Goal: Task Accomplishment & Management: Use online tool/utility

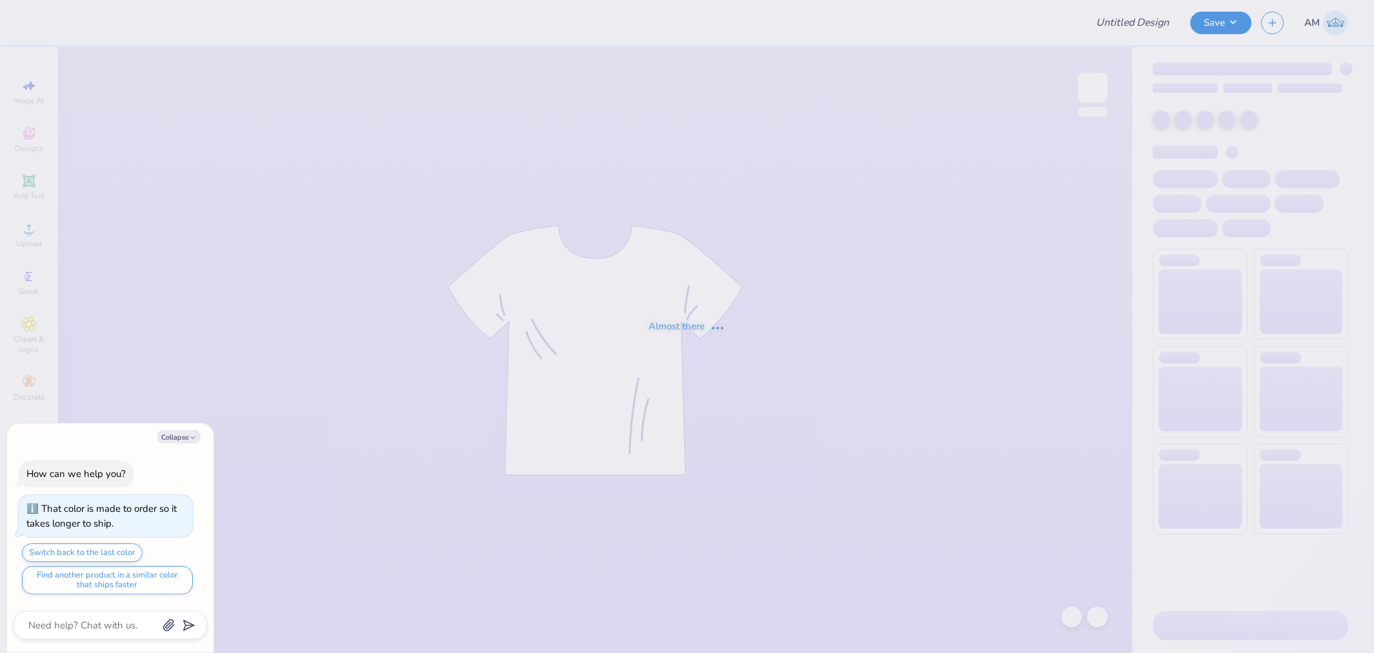
type textarea "x"
type input "new mem sweats"
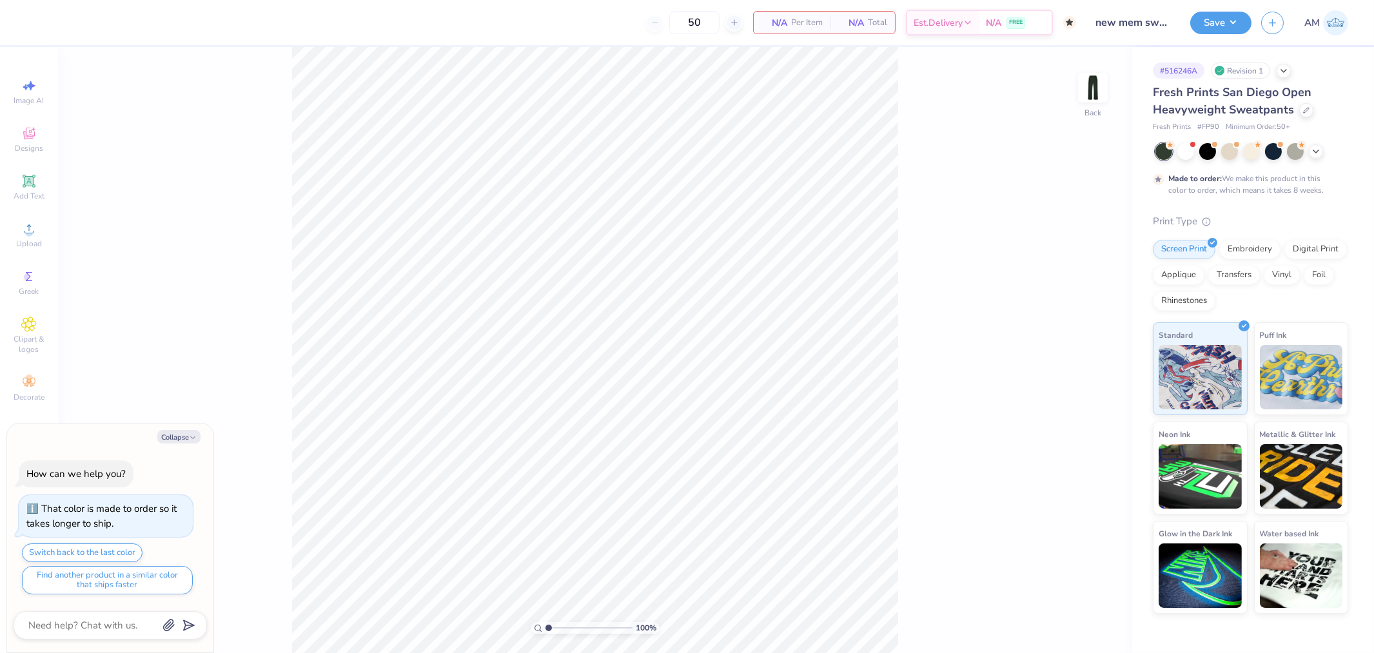
type textarea "x"
type input "2.17747717336622"
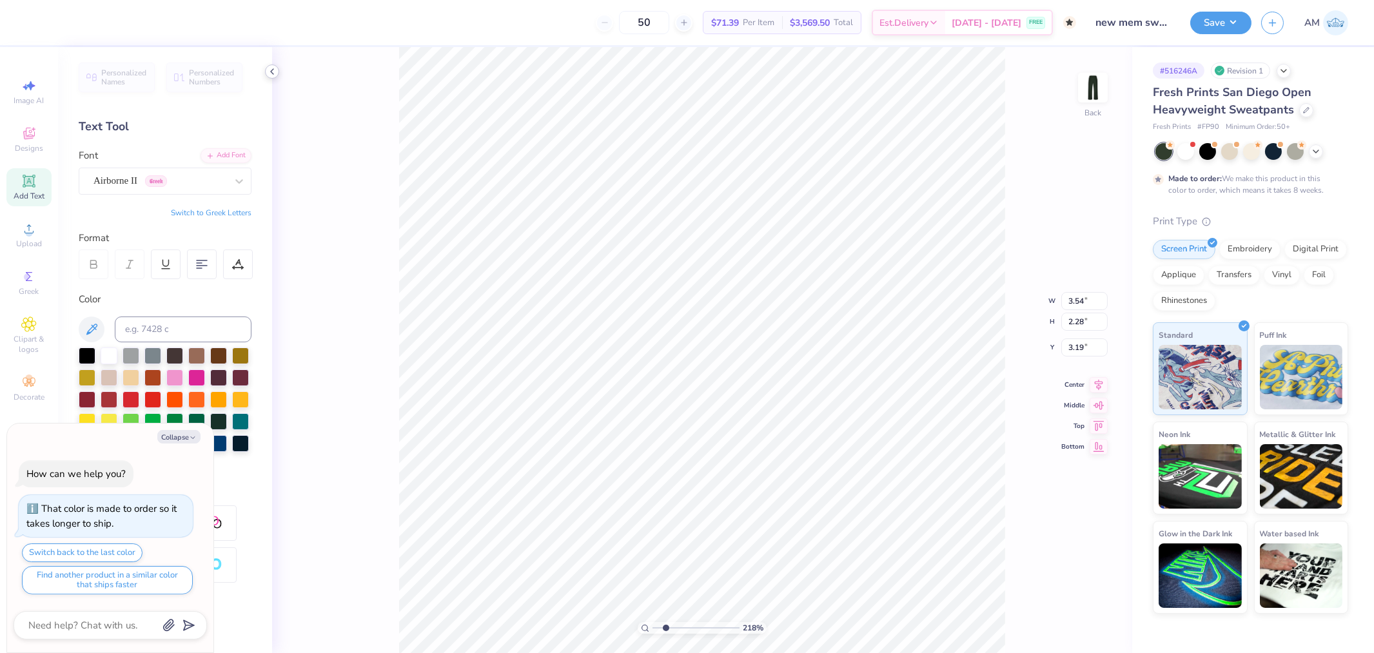
click at [269, 69] on icon at bounding box center [272, 71] width 10 height 10
click at [278, 73] on div at bounding box center [272, 71] width 14 height 14
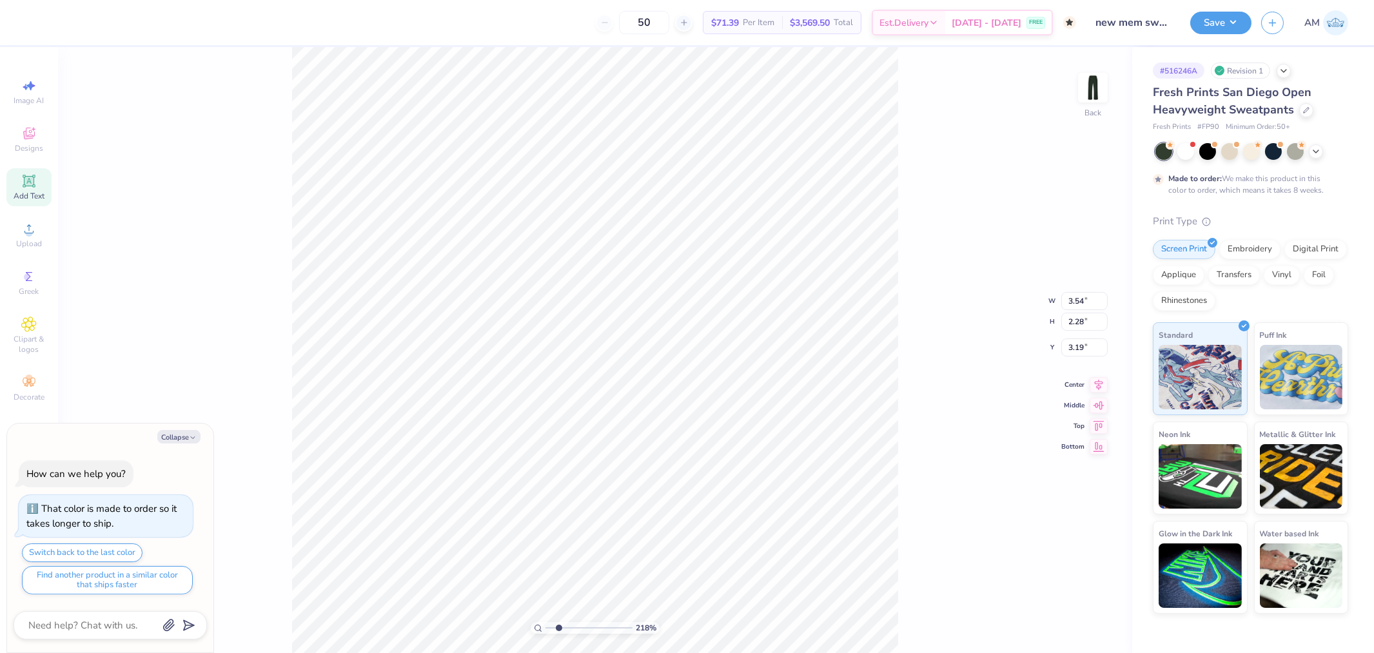
click at [379, 222] on div "218 % Back W 3.54 3.54 " H 2.28 2.28 " Y 3.19 3.19 " Center Middle Top Bottom" at bounding box center [595, 350] width 1074 height 606
click at [33, 237] on icon at bounding box center [28, 228] width 15 height 15
type textarea "x"
type input "6.77"
type input "3.34"
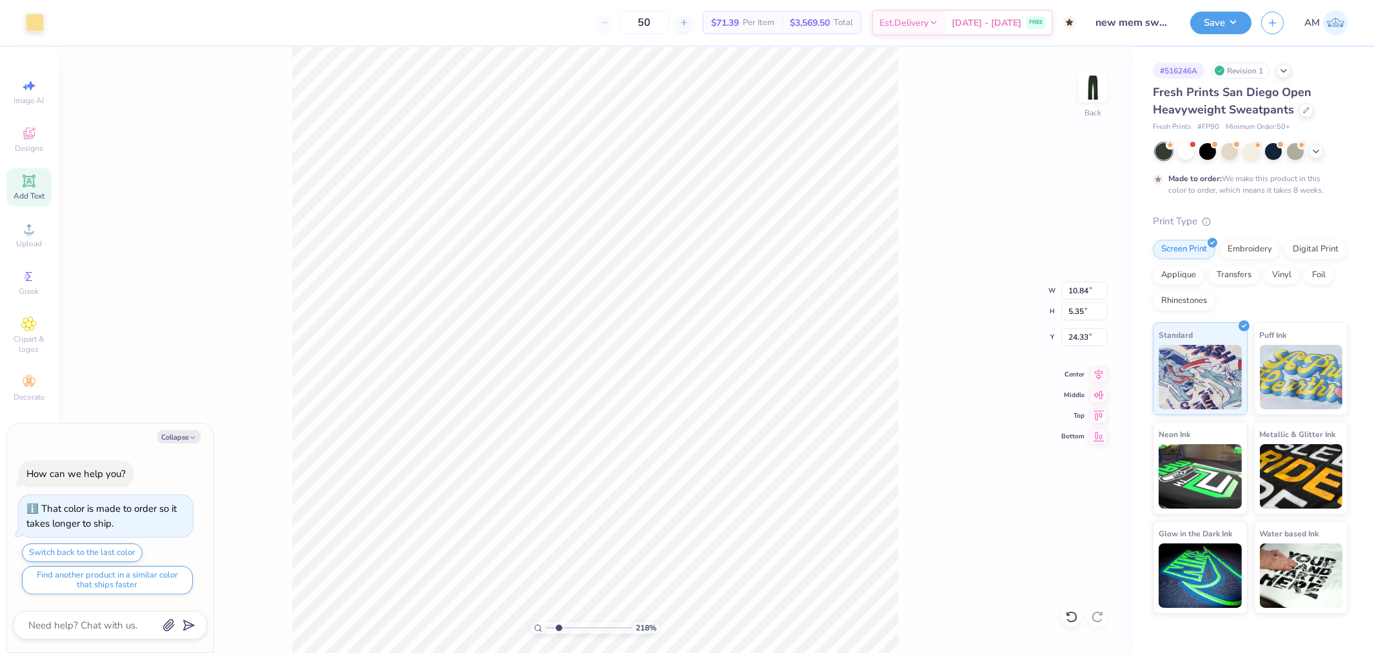
type input "26.33"
type textarea "x"
type input "17.86"
type textarea "x"
type input "3.54"
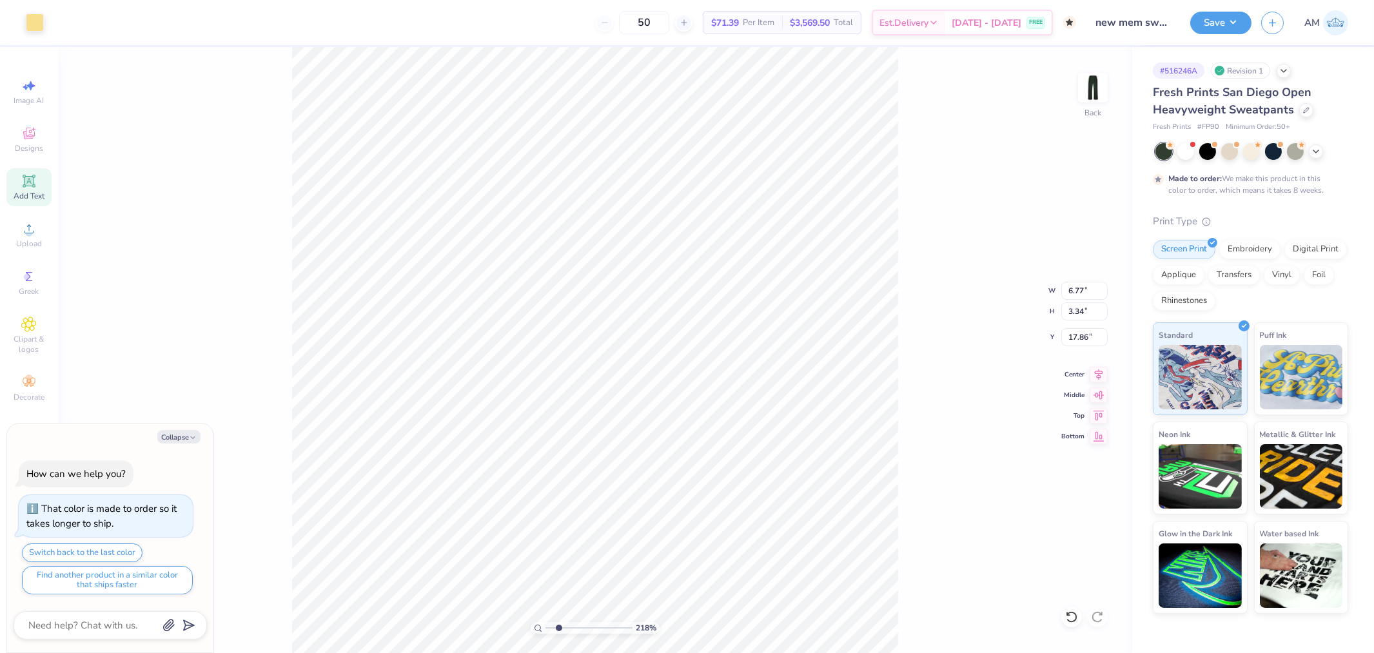
type input "2.28"
type input "3.19"
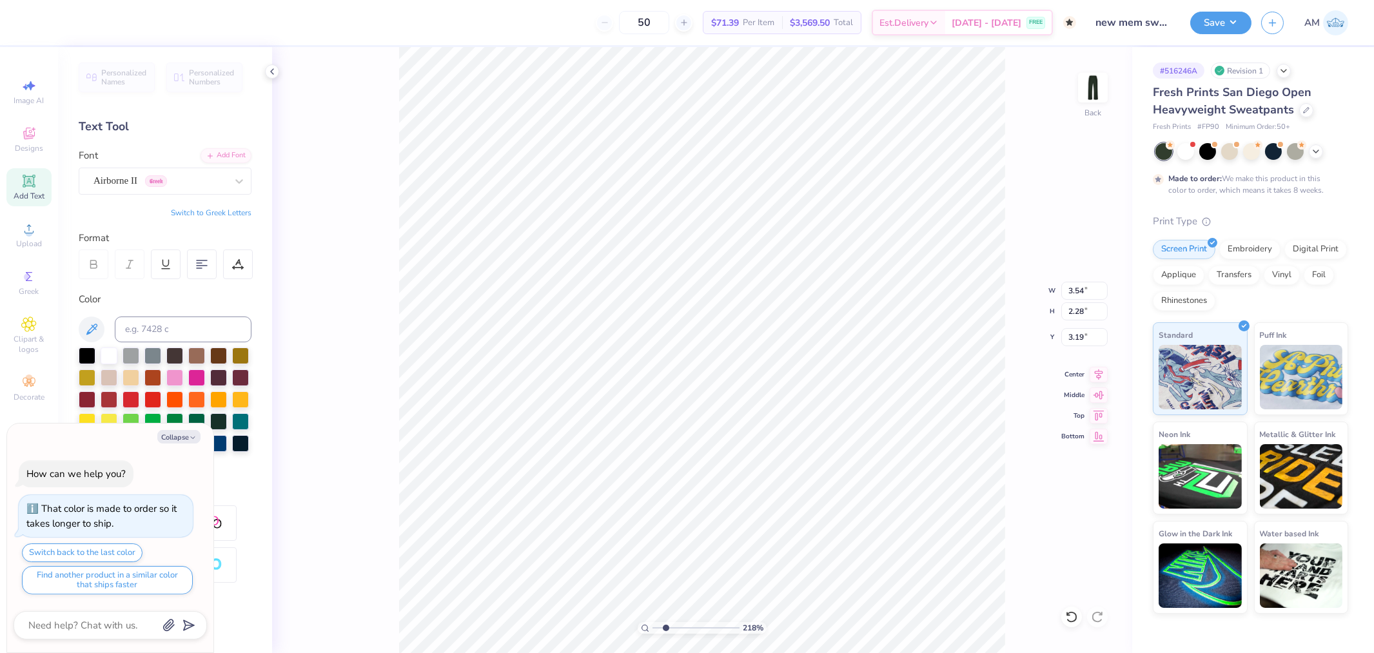
scroll to position [11, 2]
type textarea "x"
type textarea "c"
type textarea "x"
type textarea "XO"
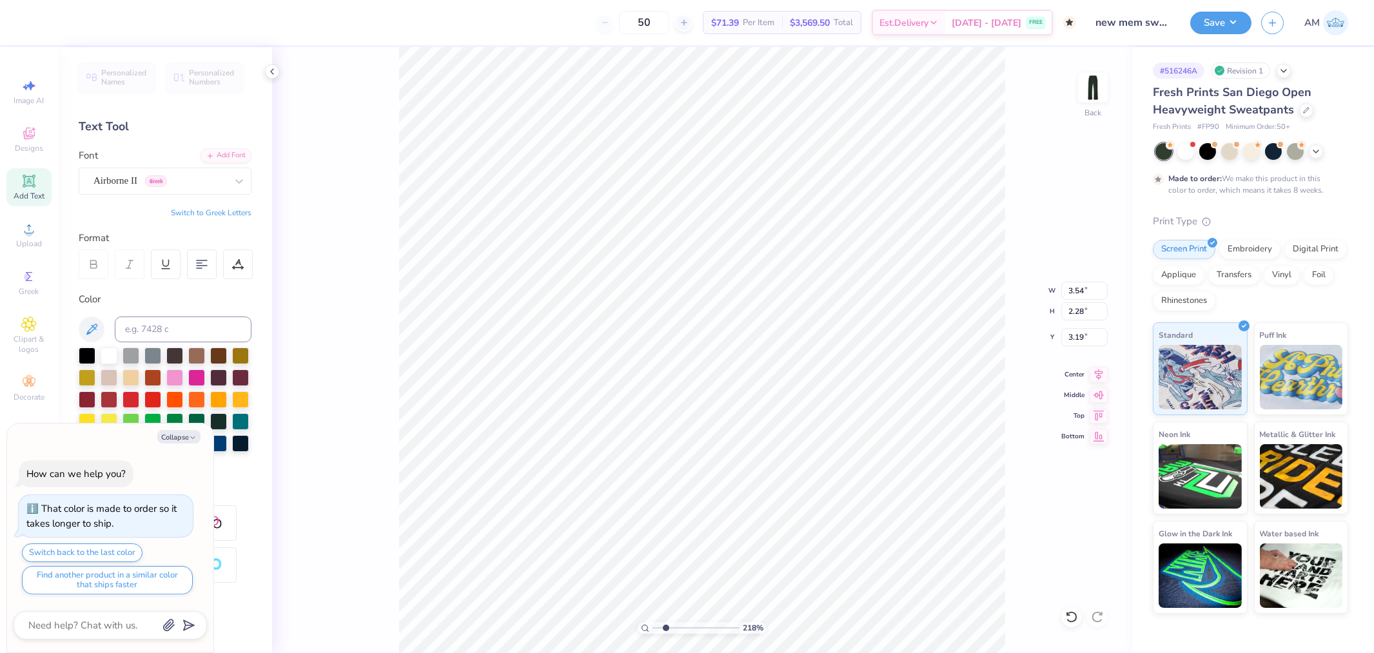
click at [1041, 199] on div "218 % Back W 3.54 3.54 " H 2.28 2.28 " Y 3.19 3.19 " Center Middle Top Bottom" at bounding box center [702, 350] width 860 height 606
type textarea "x"
type input "8.98"
type textarea "x"
type input "3.54"
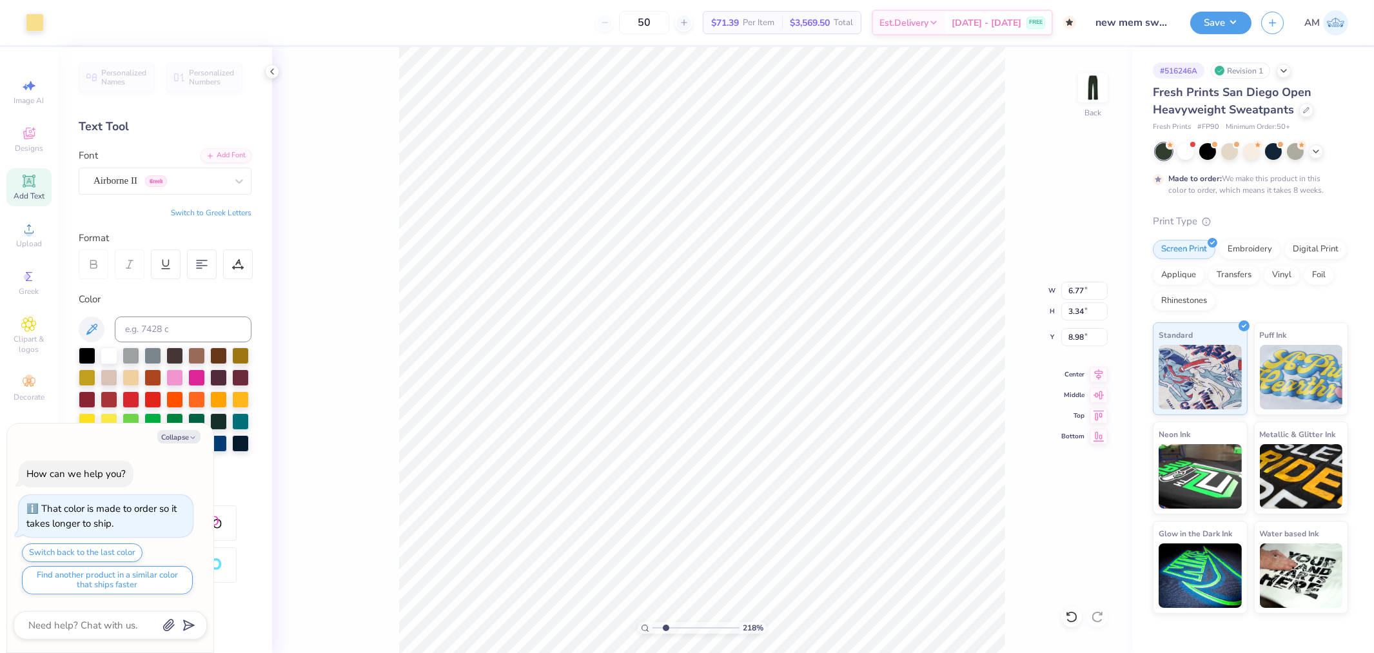
type input "2.28"
type input "3.19"
type textarea "x"
type input "1"
click at [695, 378] on li "Download vector" at bounding box center [696, 379] width 101 height 25
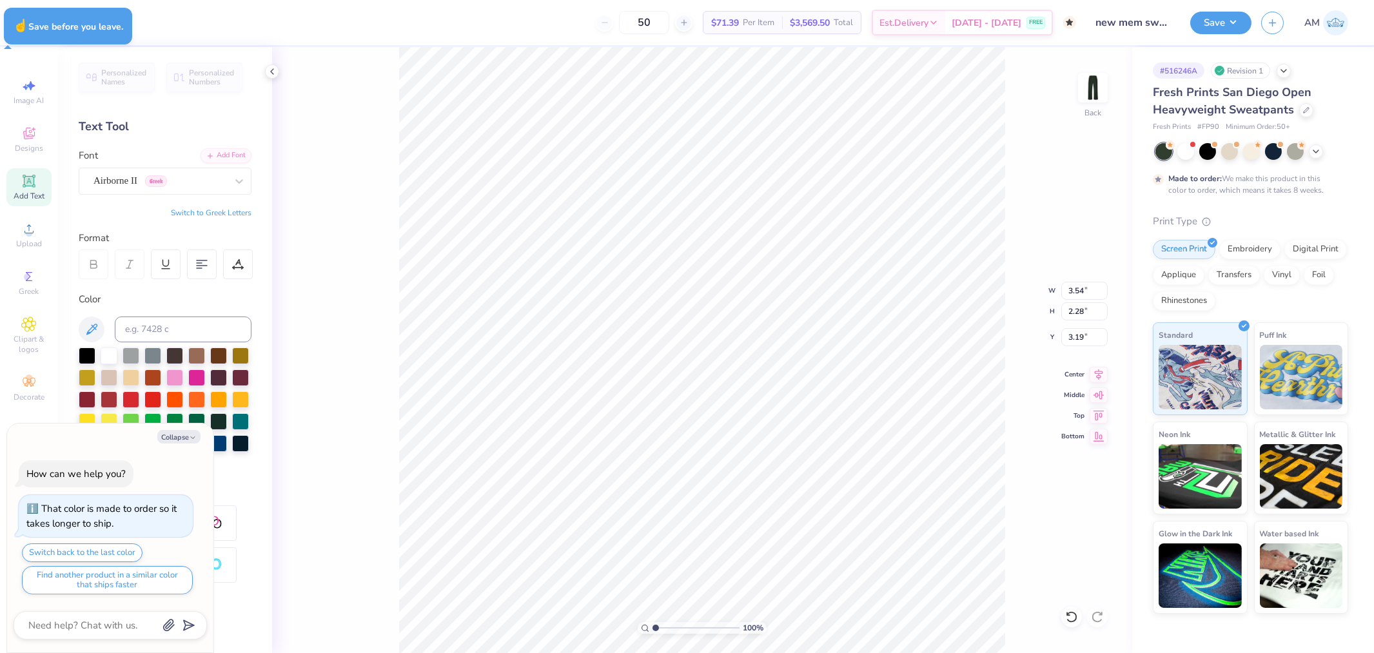
type textarea "x"
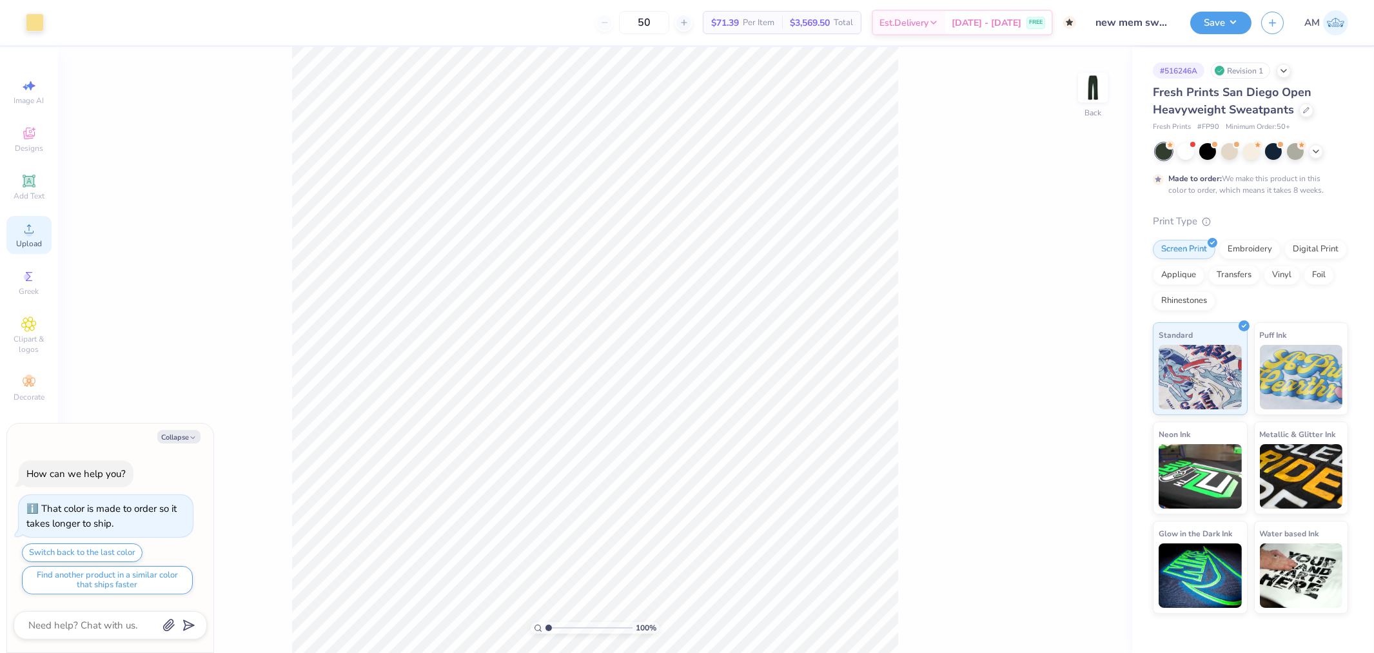
click at [28, 235] on circle at bounding box center [28, 232] width 7 height 7
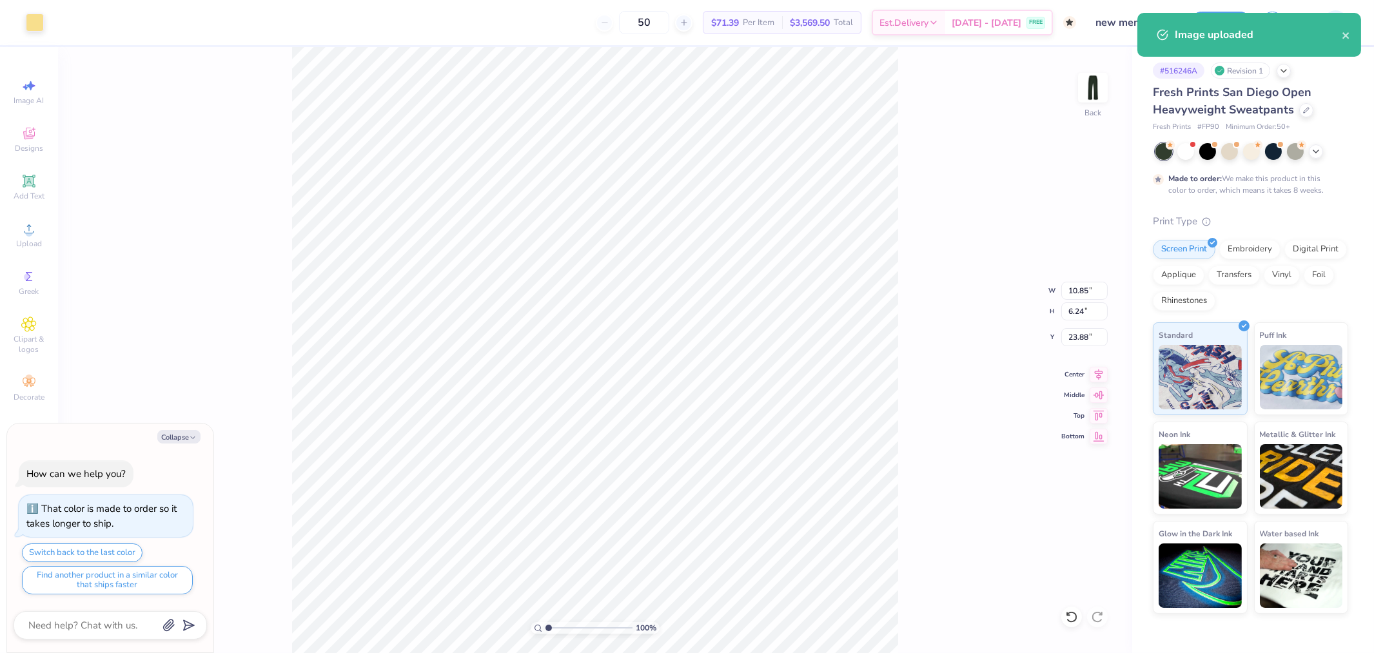
type textarea "x"
type input "6.90"
type input "3.97"
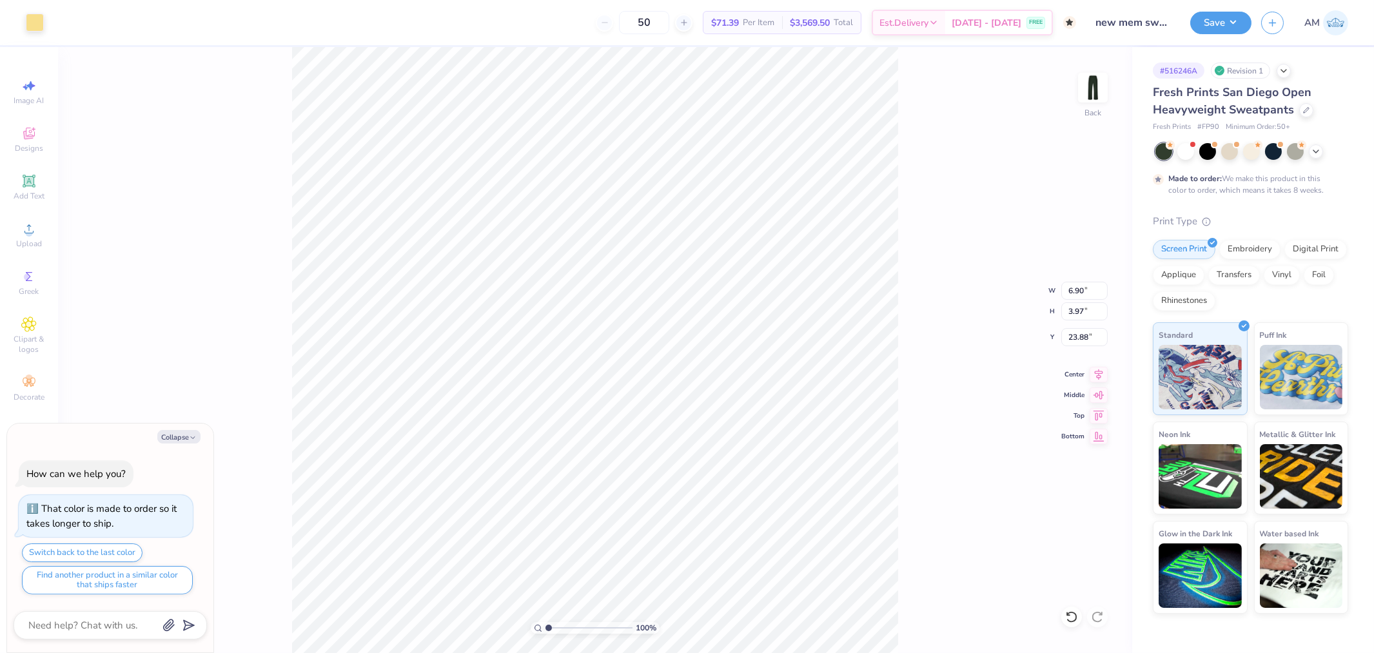
type textarea "x"
type input "7.56"
click at [1074, 292] on input "6.90" at bounding box center [1084, 291] width 46 height 18
type input "3.5"
type textarea "x"
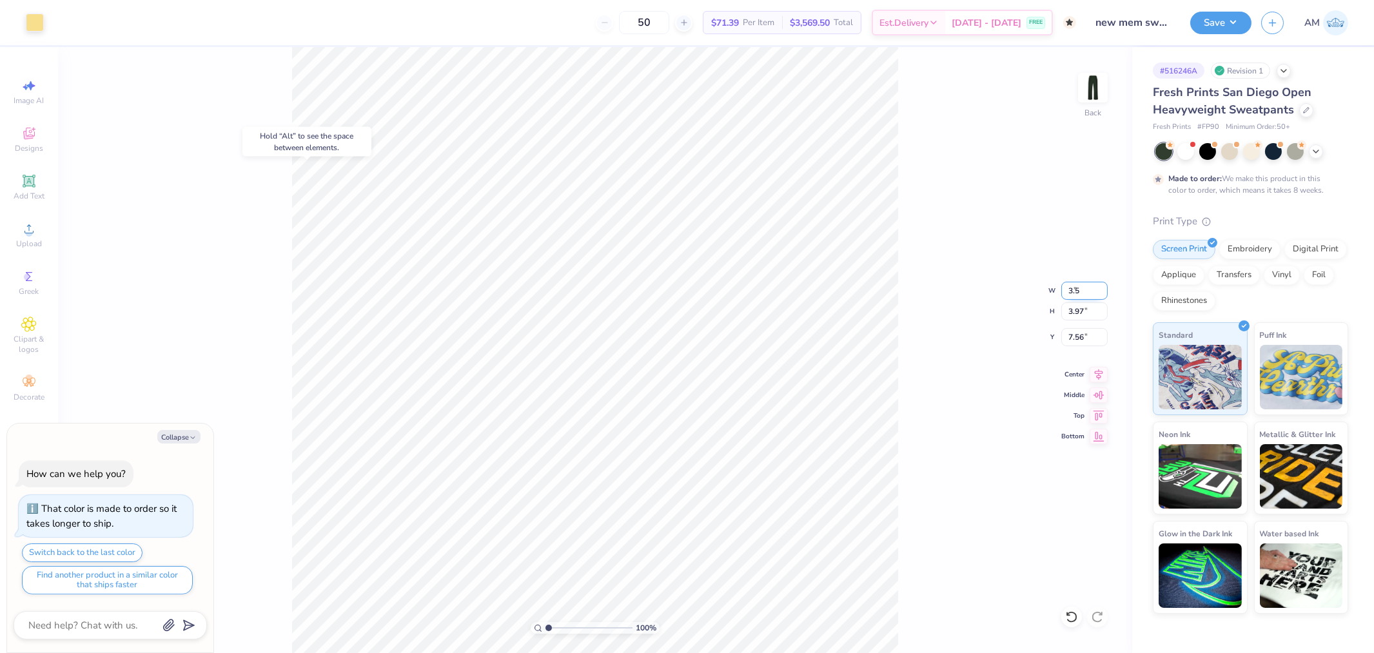
type input "3.50"
type input "2.01"
type input "8.53"
type input "1.74339355603371"
type textarea "x"
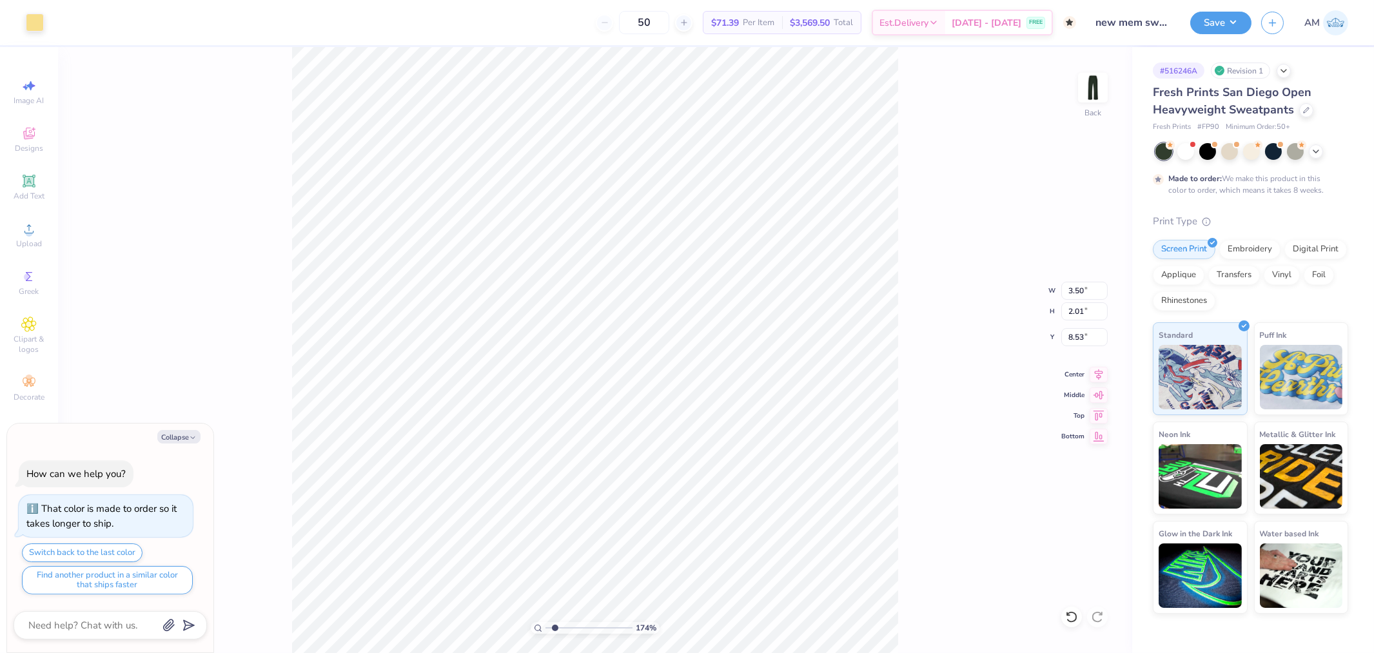
type input "1.74339355603371"
type textarea "x"
type input "1.74339355603371"
type textarea "x"
type input "8.58"
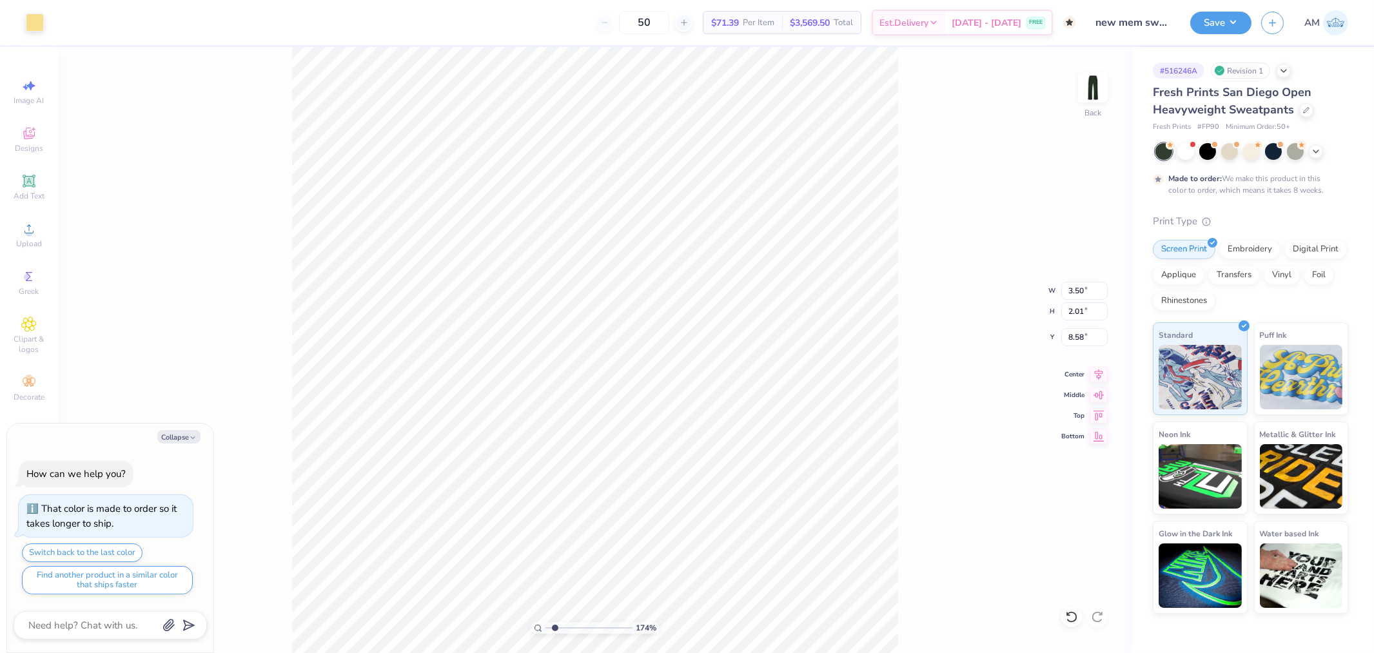
type input "1.74339355603371"
type textarea "x"
type input "3.54"
type input "2.28"
type input "3.19"
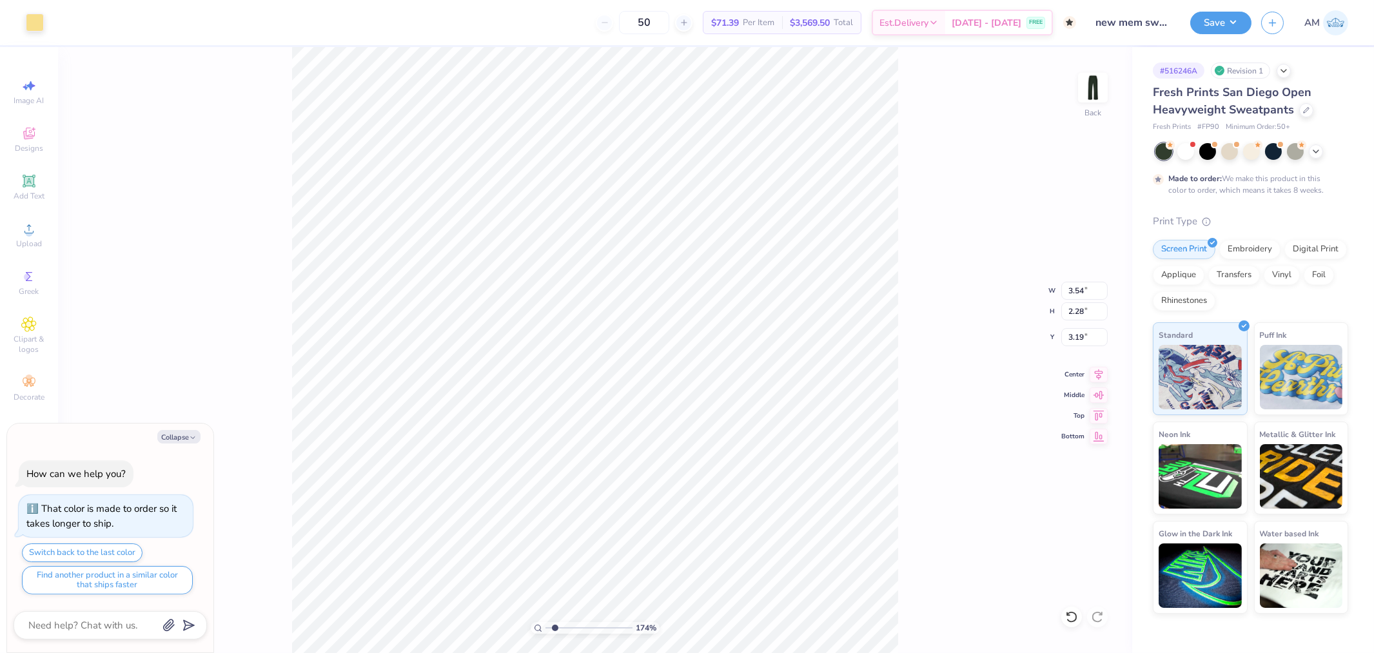
type input "1.74339355603371"
type textarea "x"
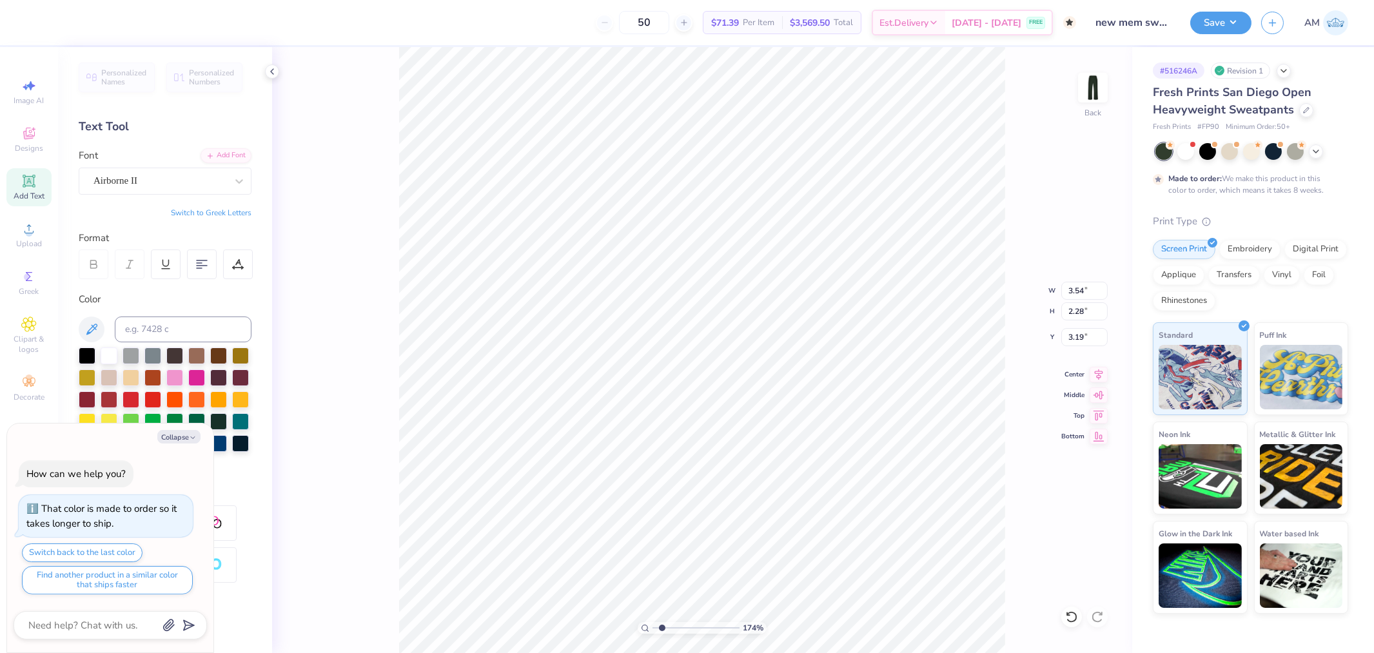
type input "1.74339355603371"
type textarea "x"
type input "1.74339355603371"
type textarea "x"
click at [1074, 336] on input "8.58" at bounding box center [1084, 337] width 46 height 18
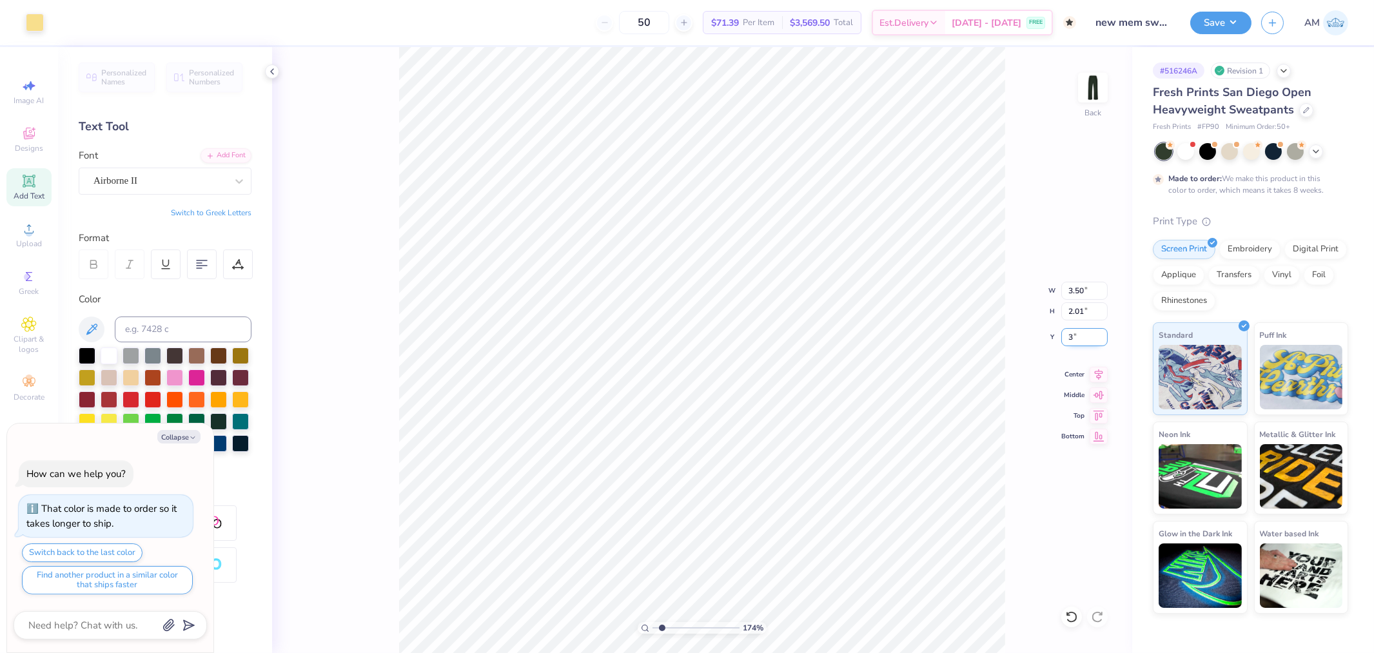
type input "3"
type input "1.74339355603371"
type textarea "x"
type input "3.00"
type input "1.74339355603371"
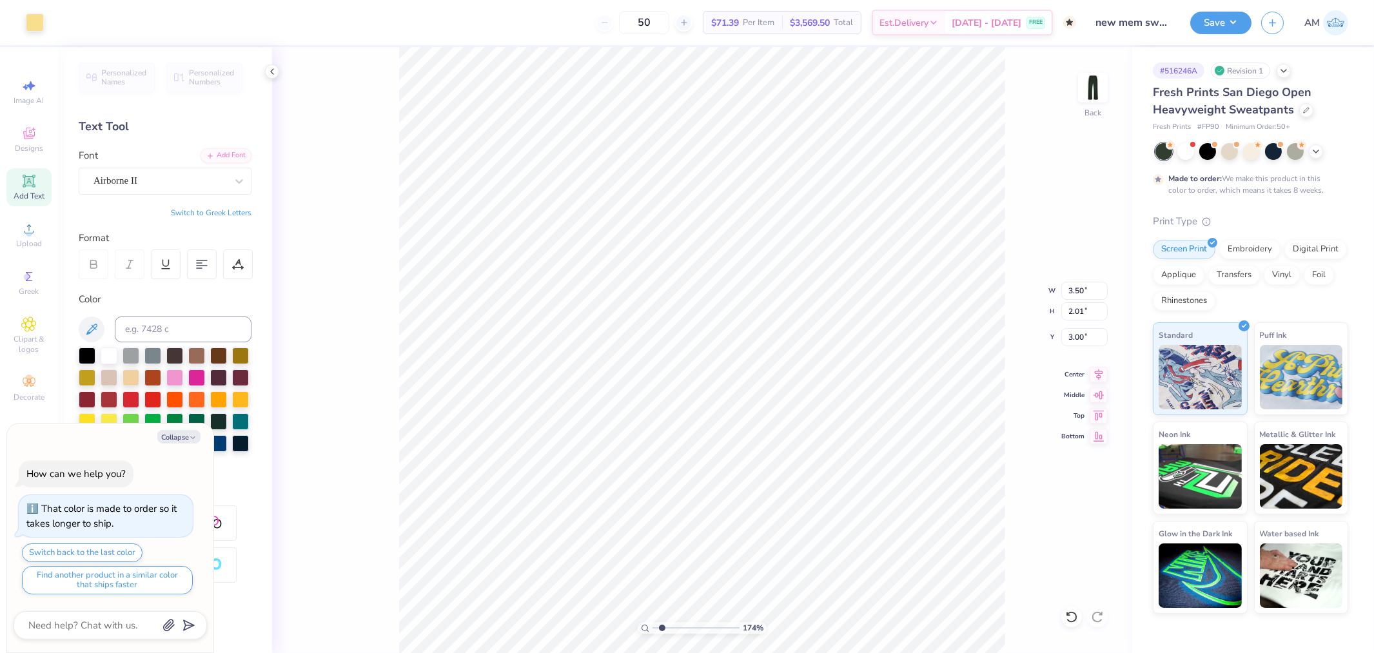
type textarea "x"
click at [995, 307] on div "174 % Back W 3.50 H 2.01 Y 3.00 Center Middle Top Bottom" at bounding box center [702, 350] width 860 height 606
click at [268, 74] on icon at bounding box center [272, 71] width 10 height 10
type input "1.74339355603371"
type textarea "x"
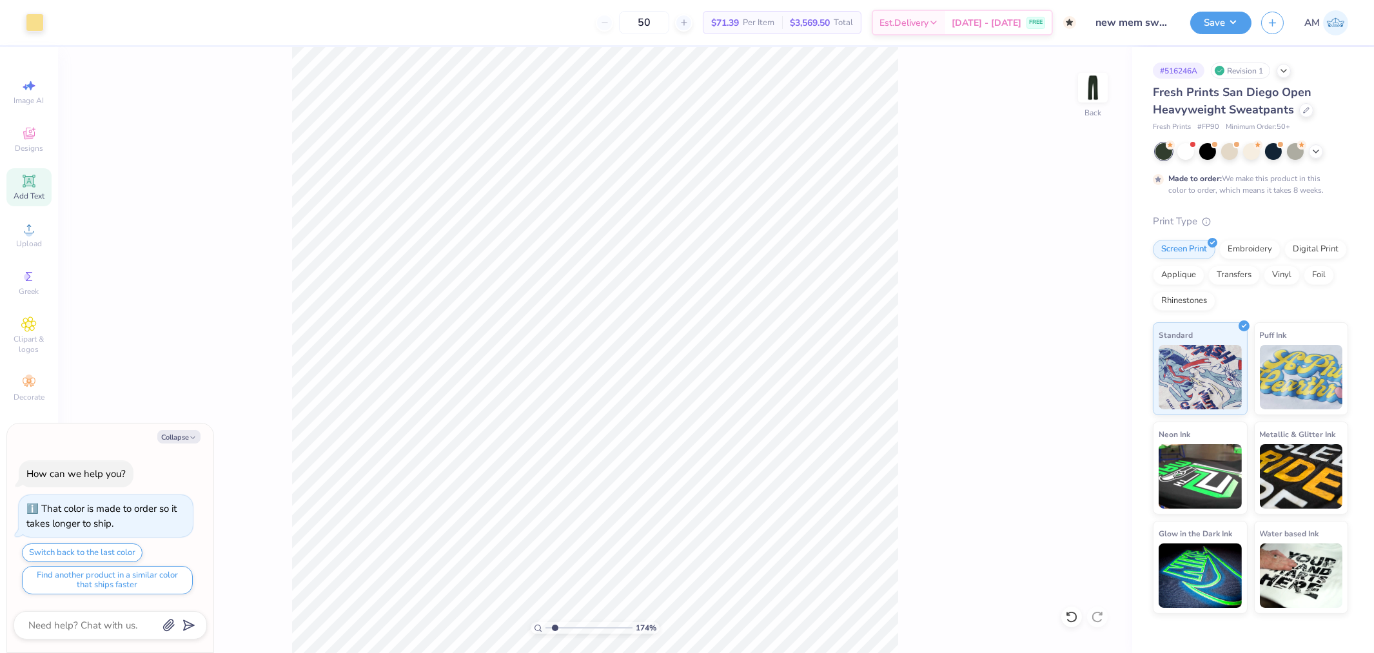
type input "1.74339355603371"
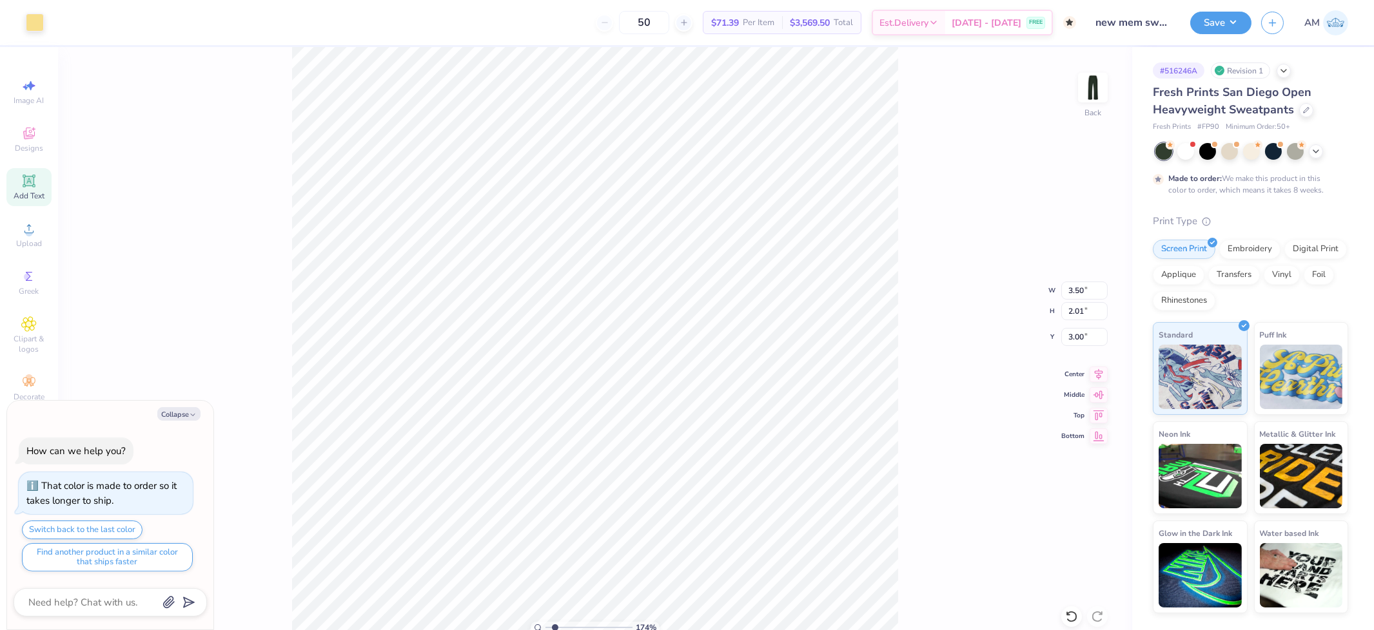
type textarea "x"
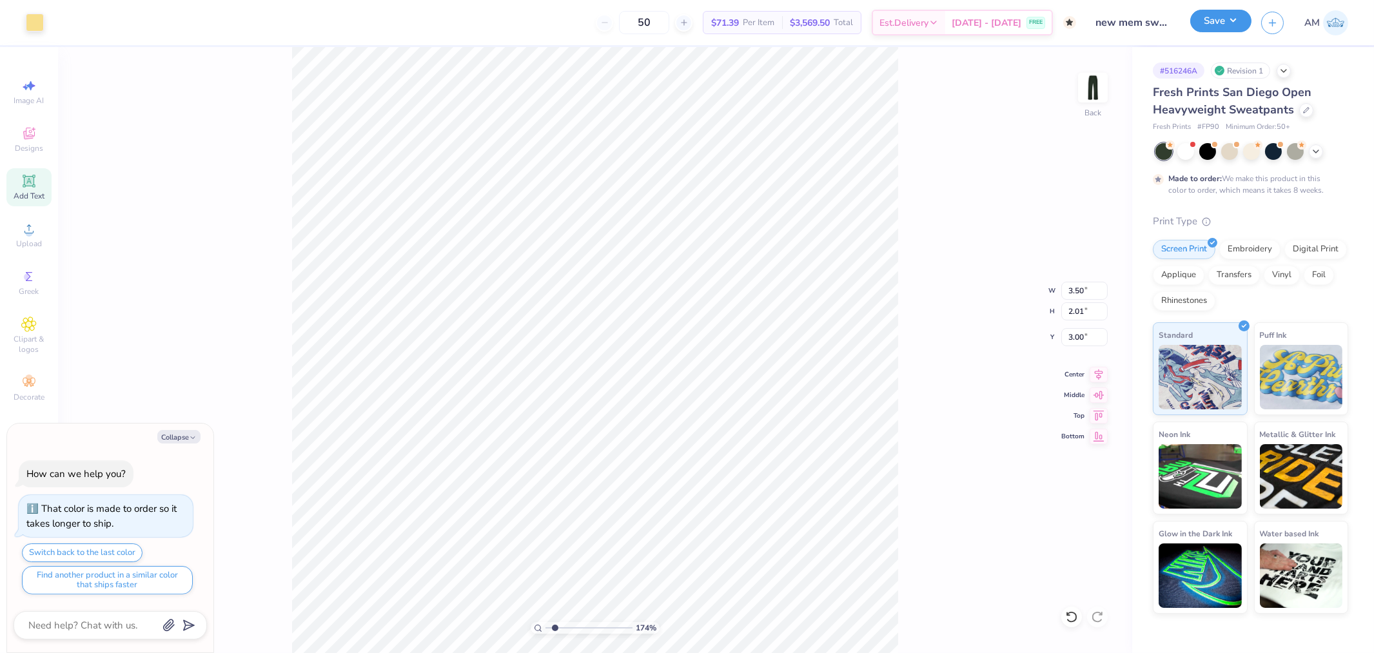
click at [1232, 26] on button "Save" at bounding box center [1220, 21] width 61 height 23
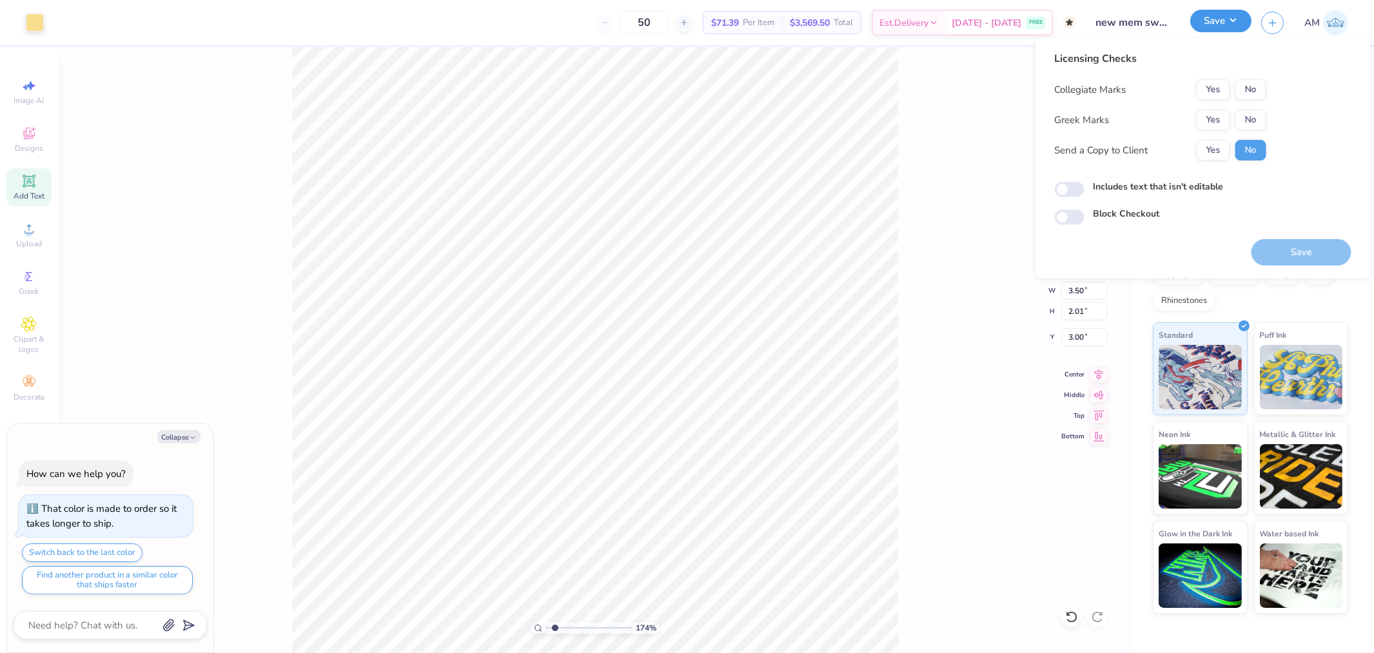
type input "1.74339355603371"
type textarea "x"
click at [1258, 86] on button "No" at bounding box center [1250, 89] width 31 height 21
click at [1215, 149] on button "Yes" at bounding box center [1213, 150] width 34 height 21
type input "1.74339355603371"
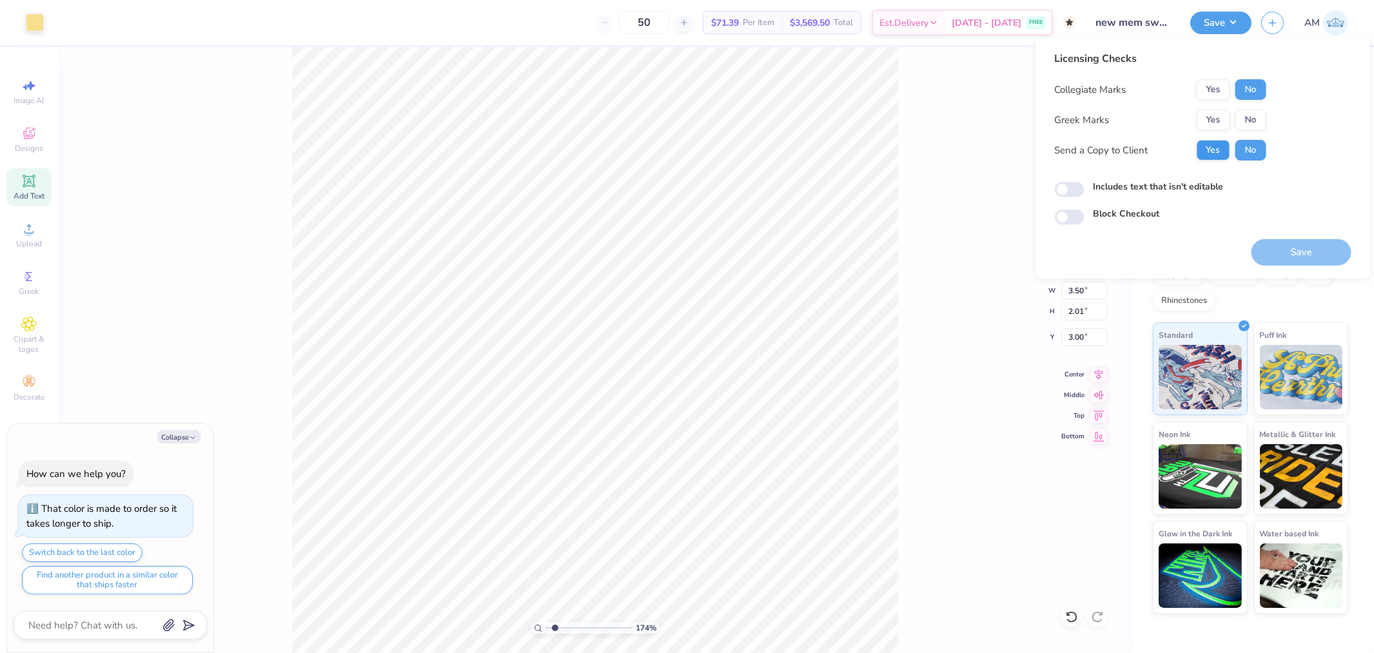
type textarea "x"
click at [1217, 122] on button "Yes" at bounding box center [1213, 120] width 34 height 21
type input "1.74339355603371"
type textarea "x"
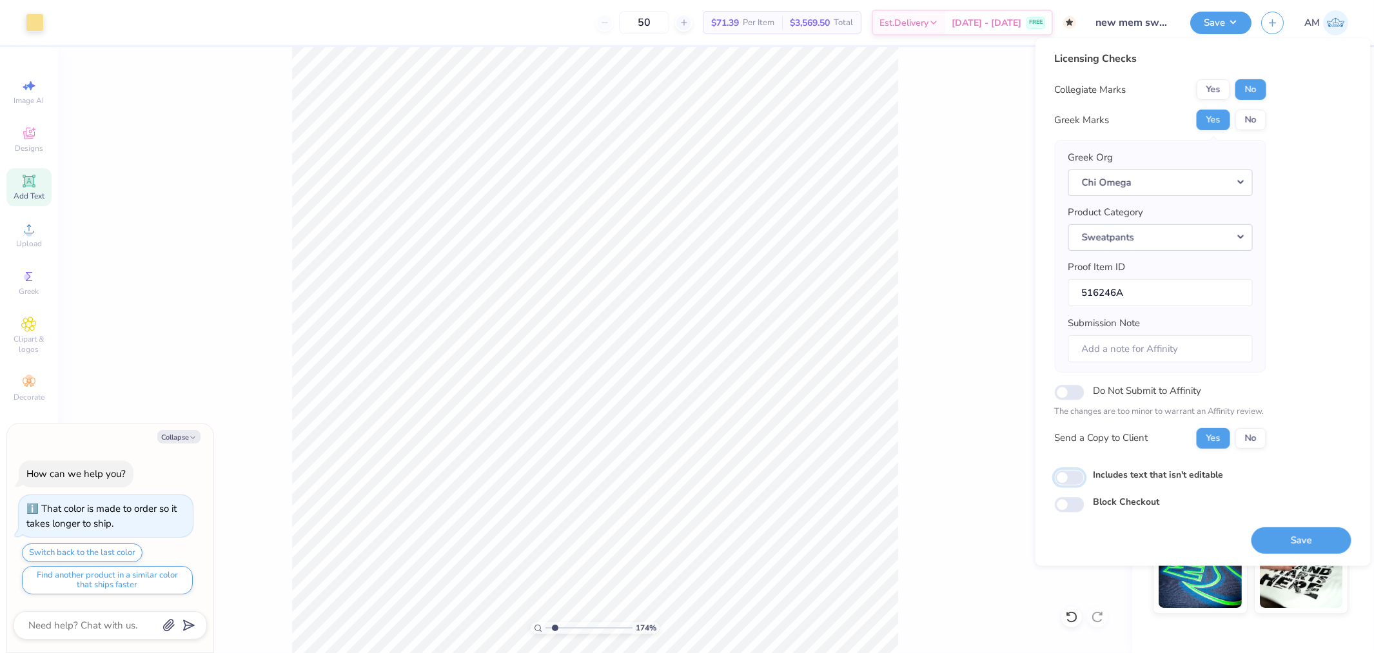
click at [1072, 475] on input "Includes text that isn't editable" at bounding box center [1070, 477] width 30 height 15
checkbox input "true"
type input "1.74339355603371"
type textarea "x"
click at [1072, 481] on input "Includes text that isn't editable" at bounding box center [1070, 477] width 30 height 15
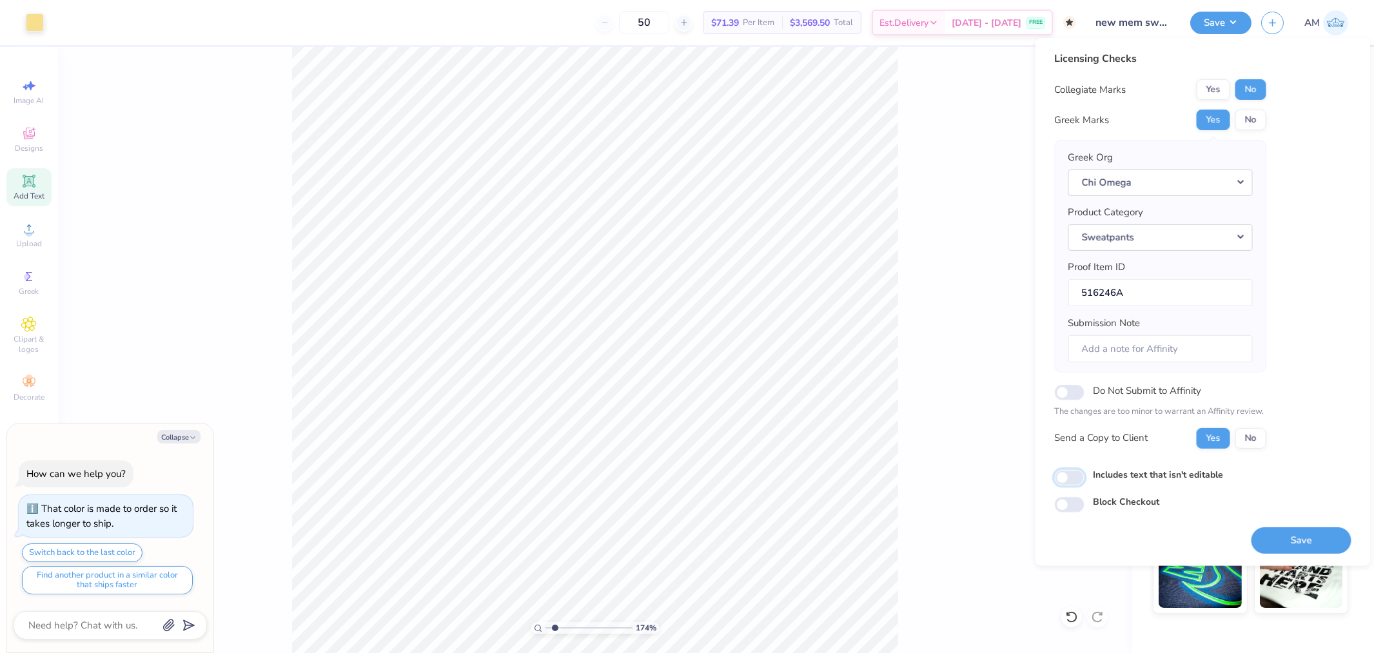
checkbox input "false"
type input "1.74339355603371"
type textarea "x"
click at [1070, 481] on input "Includes text that isn't editable" at bounding box center [1070, 477] width 30 height 15
checkbox input "true"
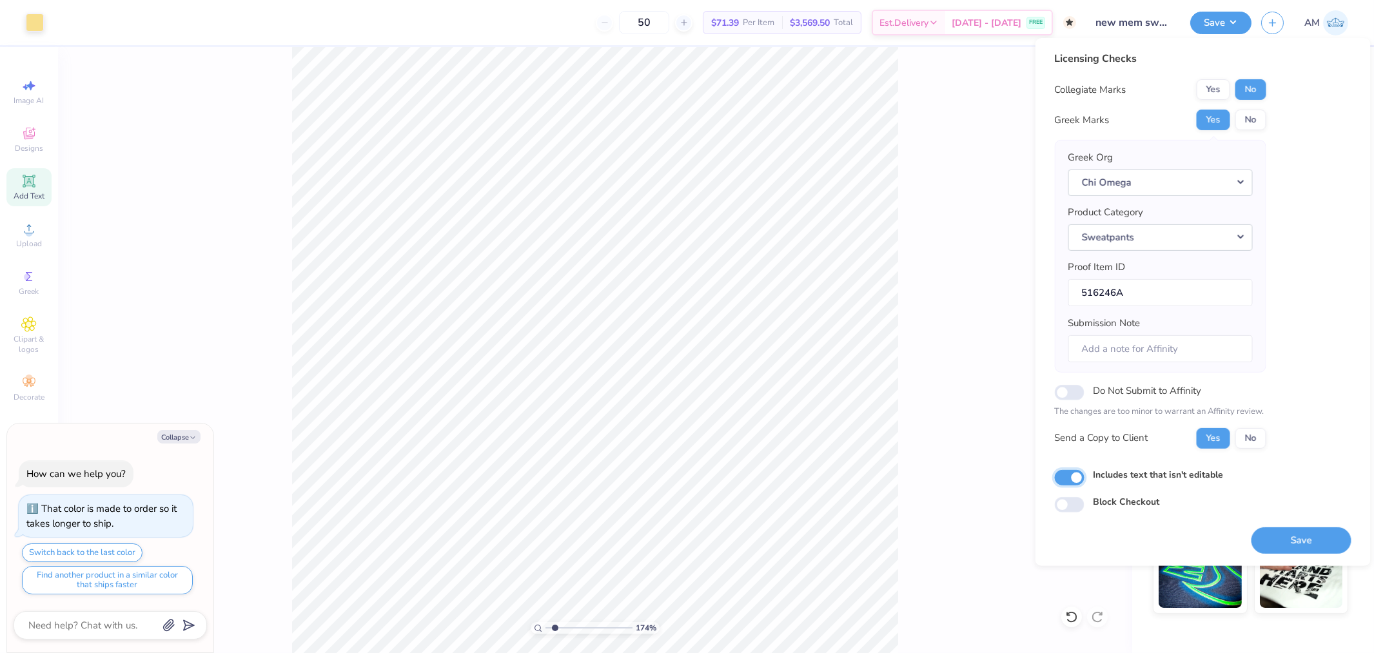
type input "1.74339355603371"
type textarea "x"
click at [1212, 442] on button "Yes" at bounding box center [1213, 437] width 34 height 21
type input "1.74339355603371"
type textarea "x"
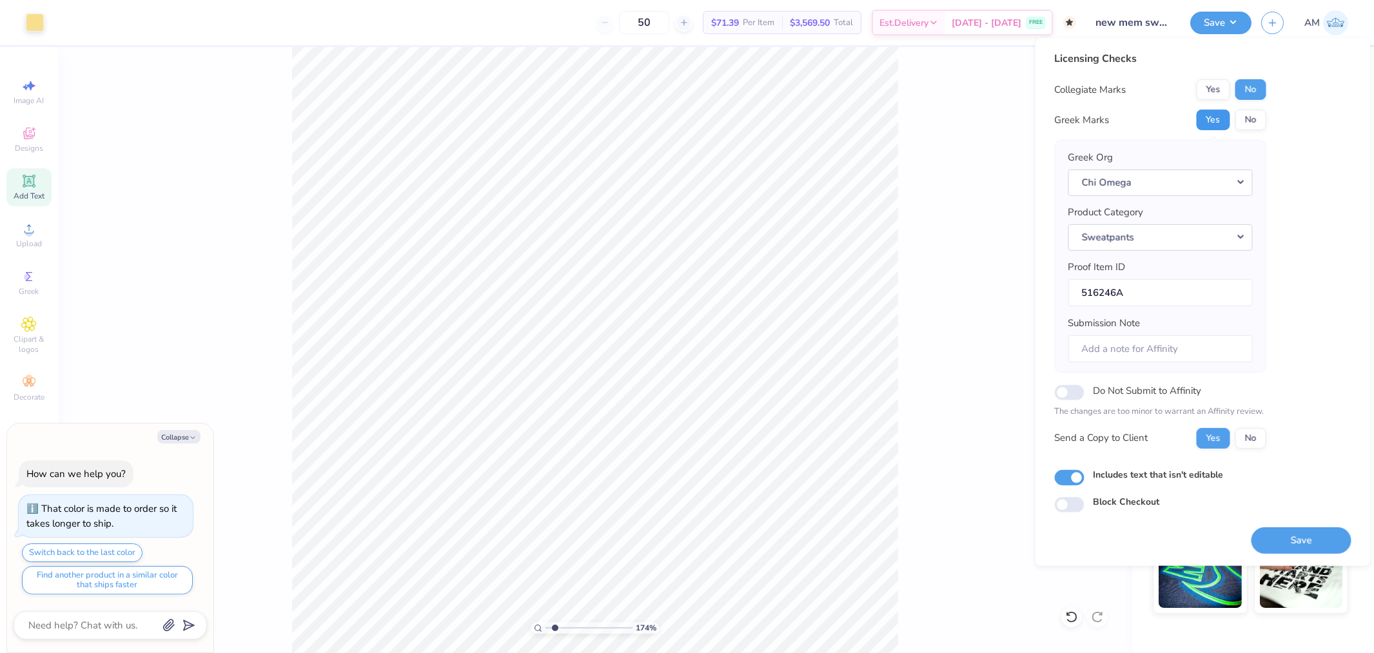
click at [1212, 121] on button "Yes" at bounding box center [1213, 120] width 34 height 21
type input "1.74339355603371"
type textarea "x"
click at [1241, 93] on button "No" at bounding box center [1250, 89] width 31 height 21
type input "1.74339355603371"
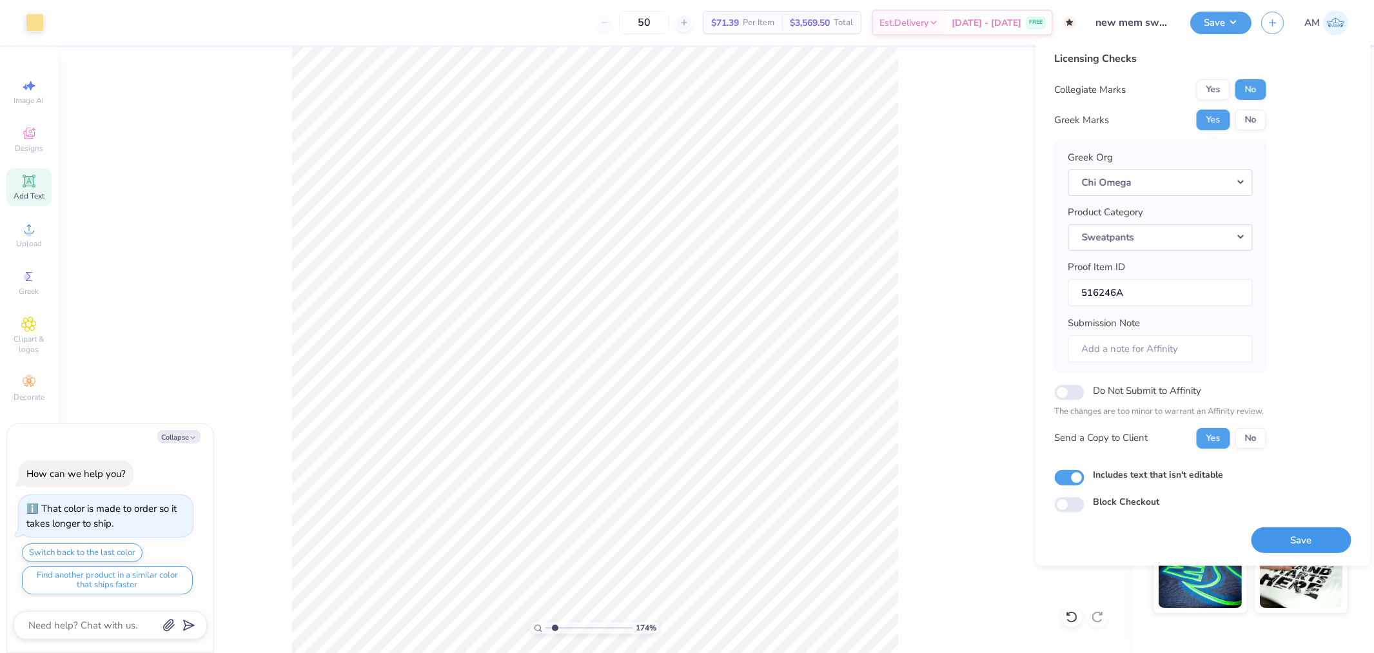
click at [1292, 546] on button "Save" at bounding box center [1301, 540] width 100 height 26
type textarea "x"
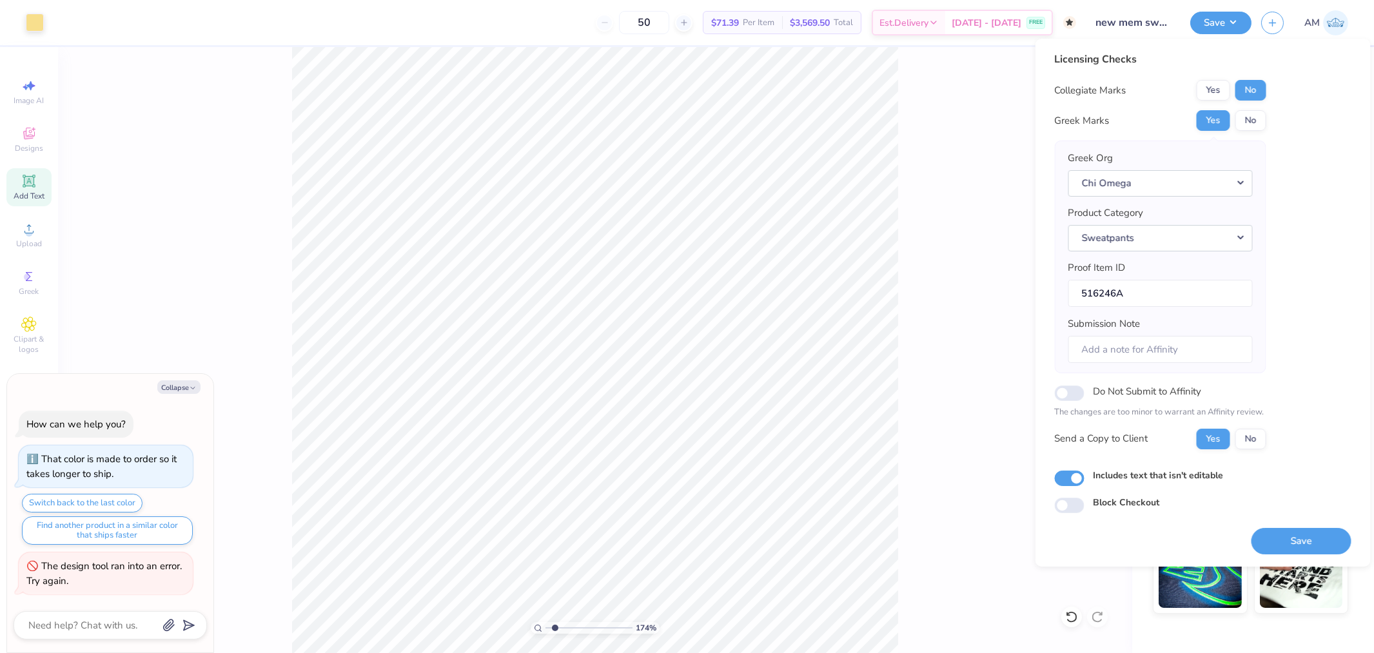
type input "1.74339355603371"
type textarea "x"
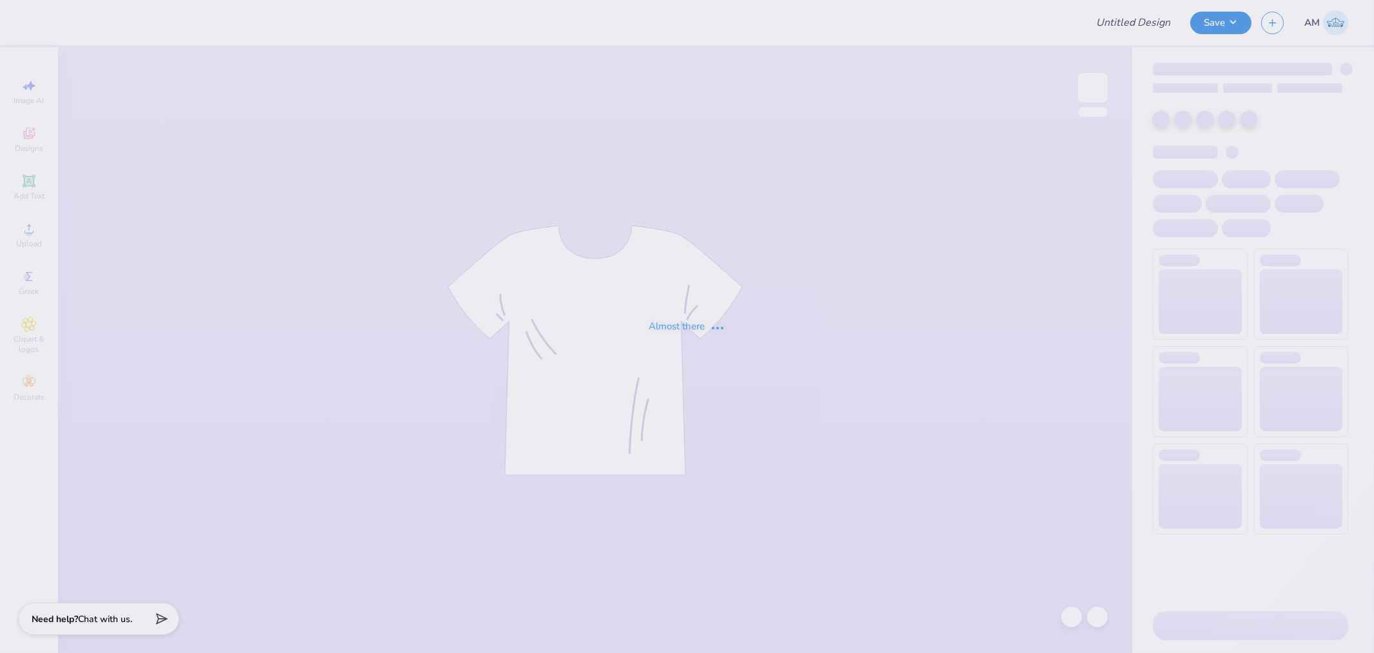
type input "new mem sweats"
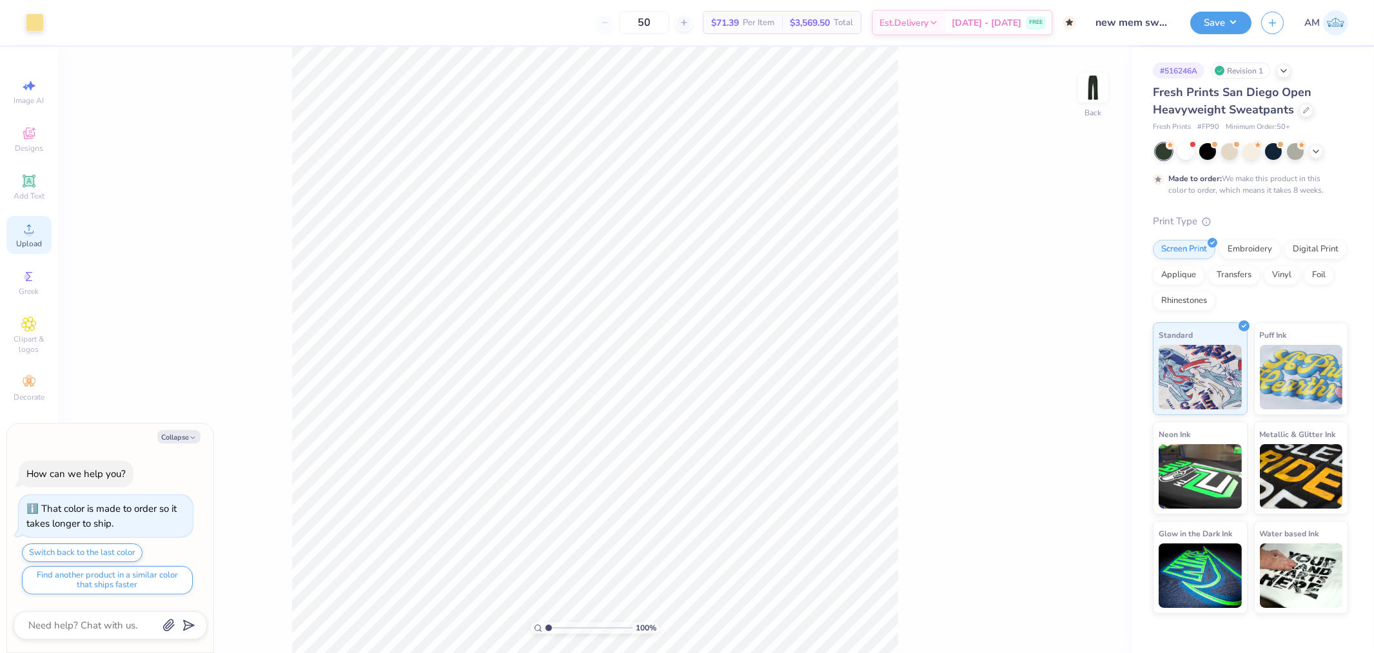
click at [23, 229] on icon at bounding box center [28, 228] width 15 height 15
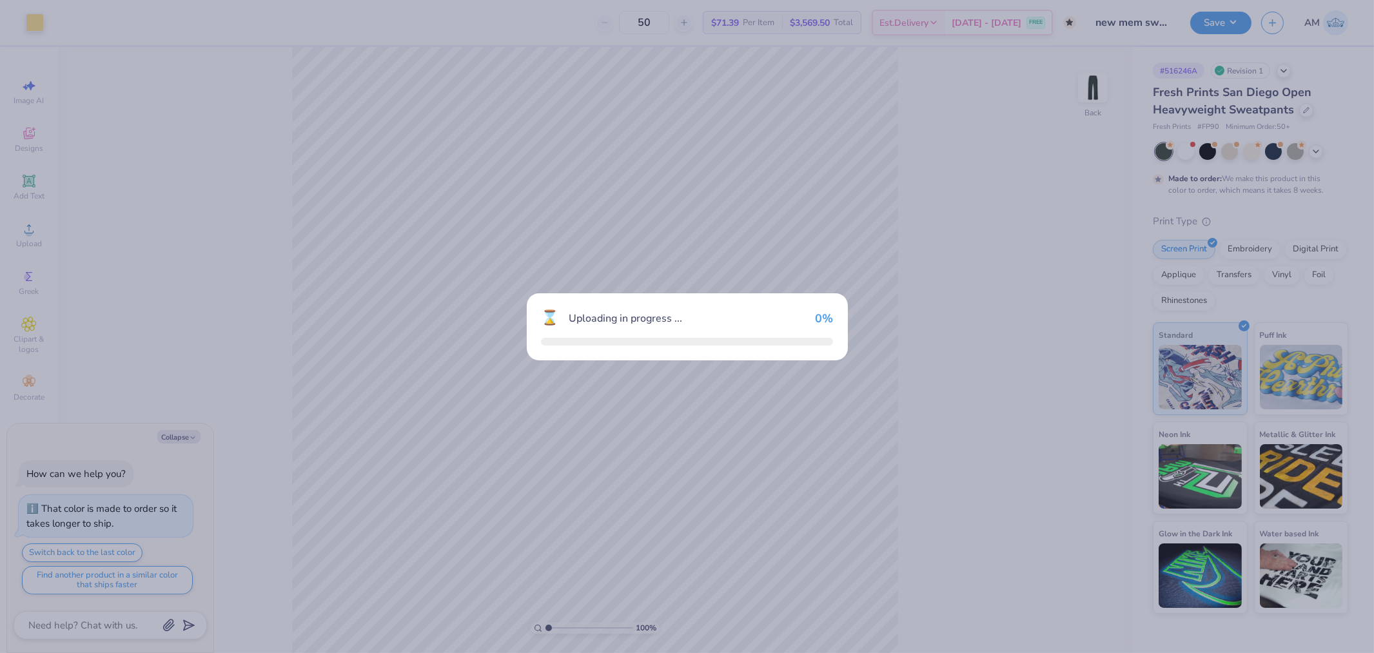
type textarea "x"
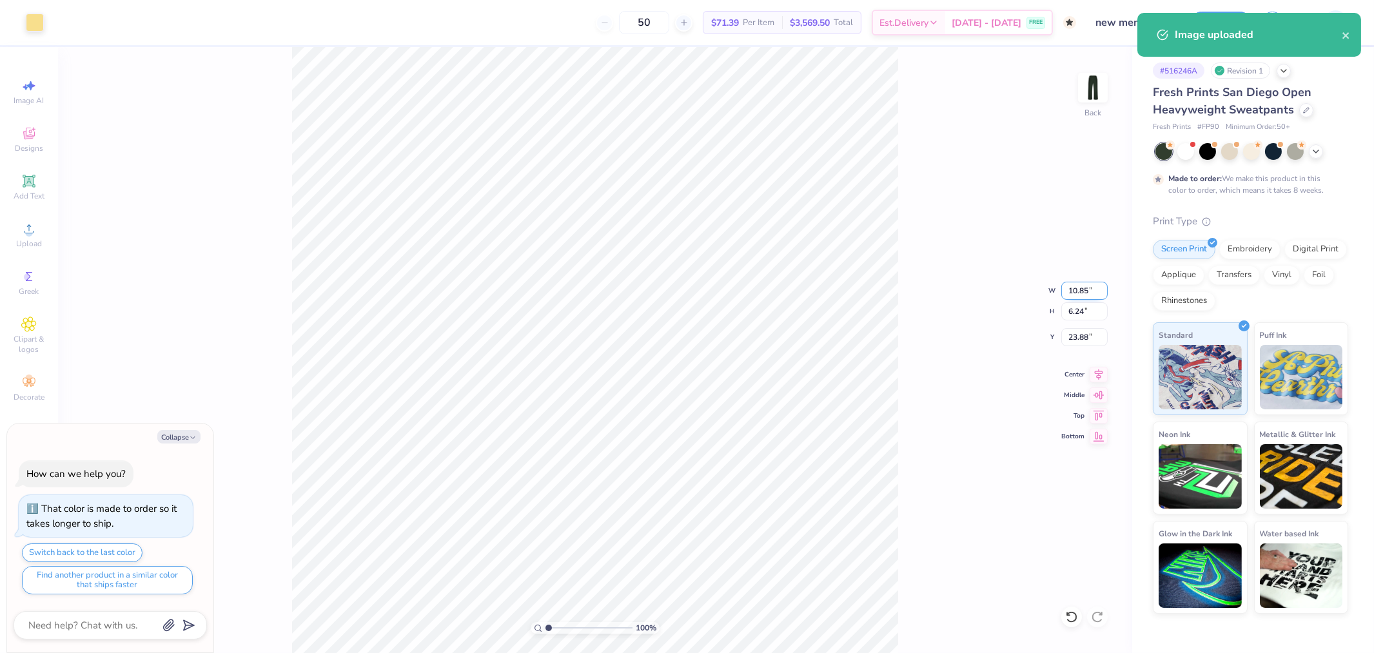
click at [1077, 290] on input "10.85" at bounding box center [1084, 291] width 46 height 18
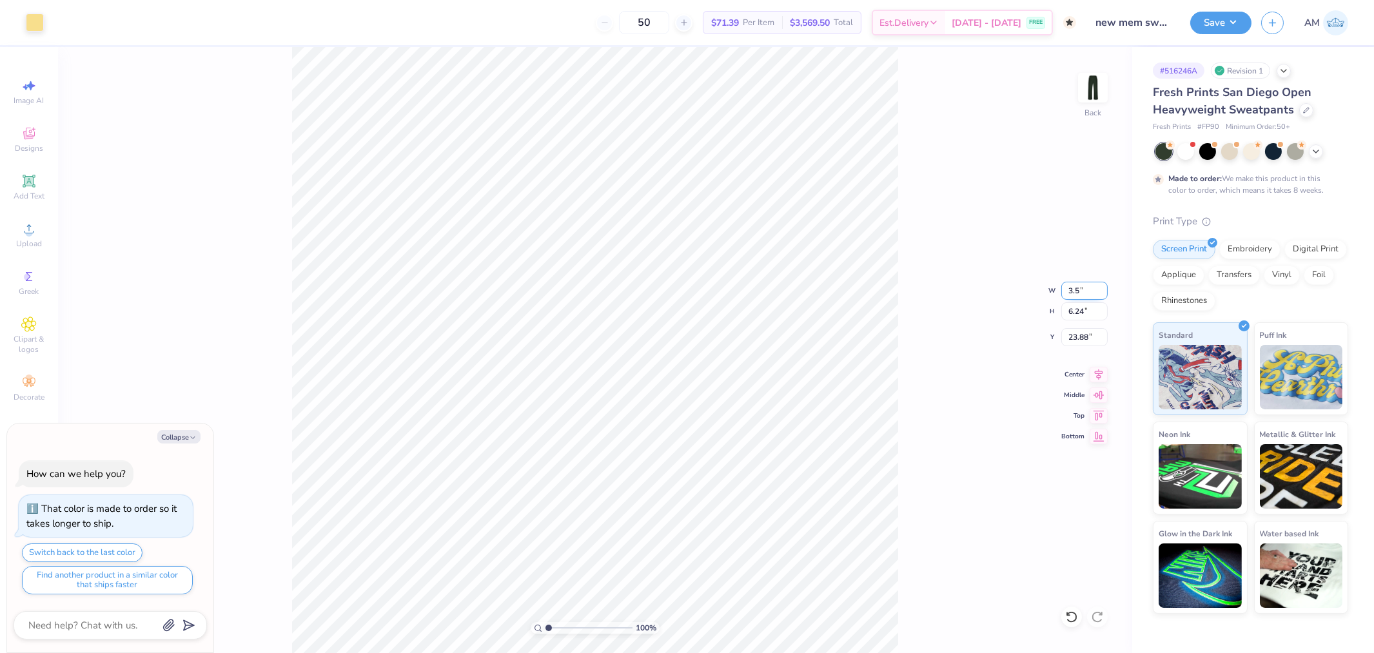
type input "3.5"
type textarea "x"
type input "3.50"
type input "2.01"
type input "25.99"
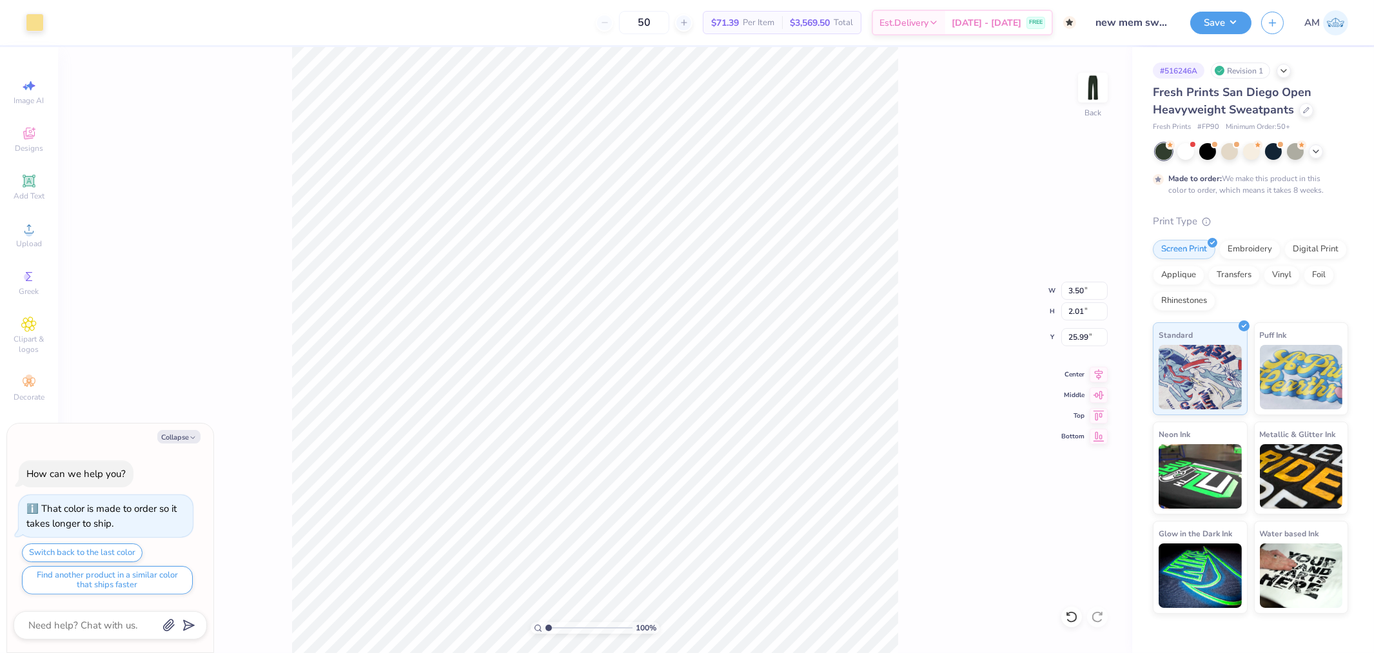
type textarea "x"
type input "11.13"
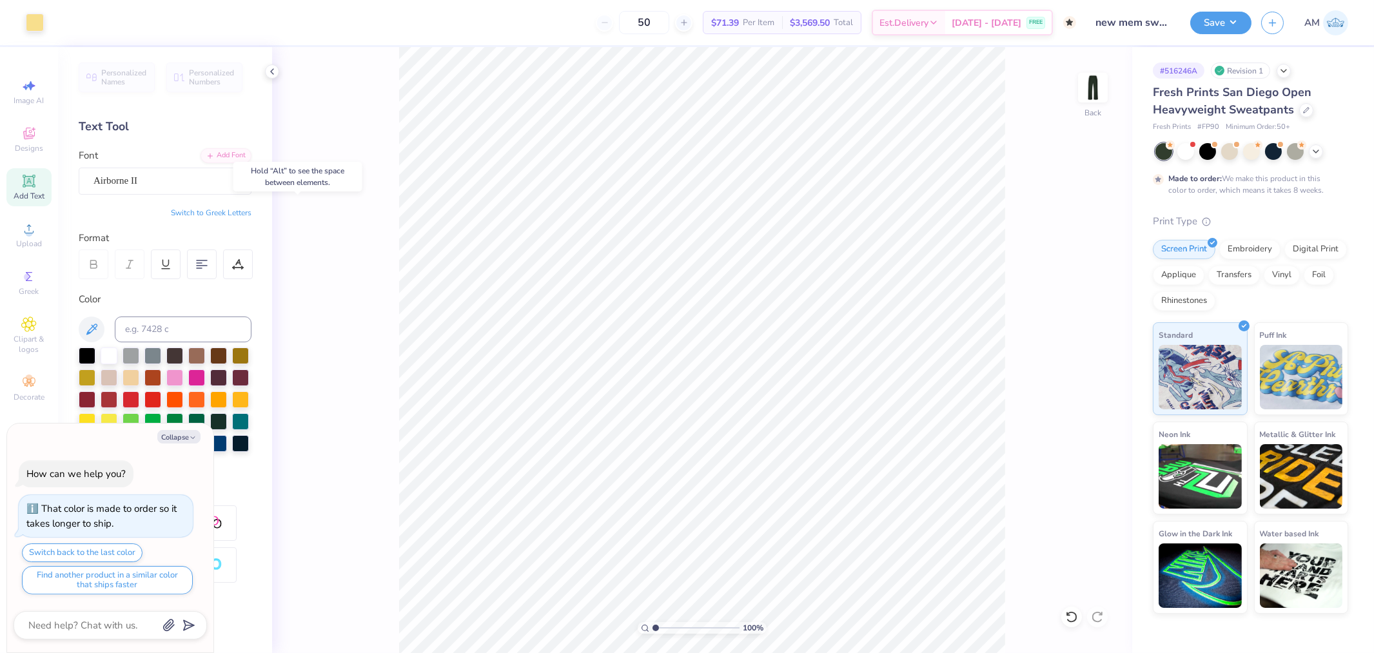
type textarea "x"
click at [1074, 336] on input "11.13" at bounding box center [1084, 337] width 46 height 18
type input "3"
type textarea "x"
type input "3.00"
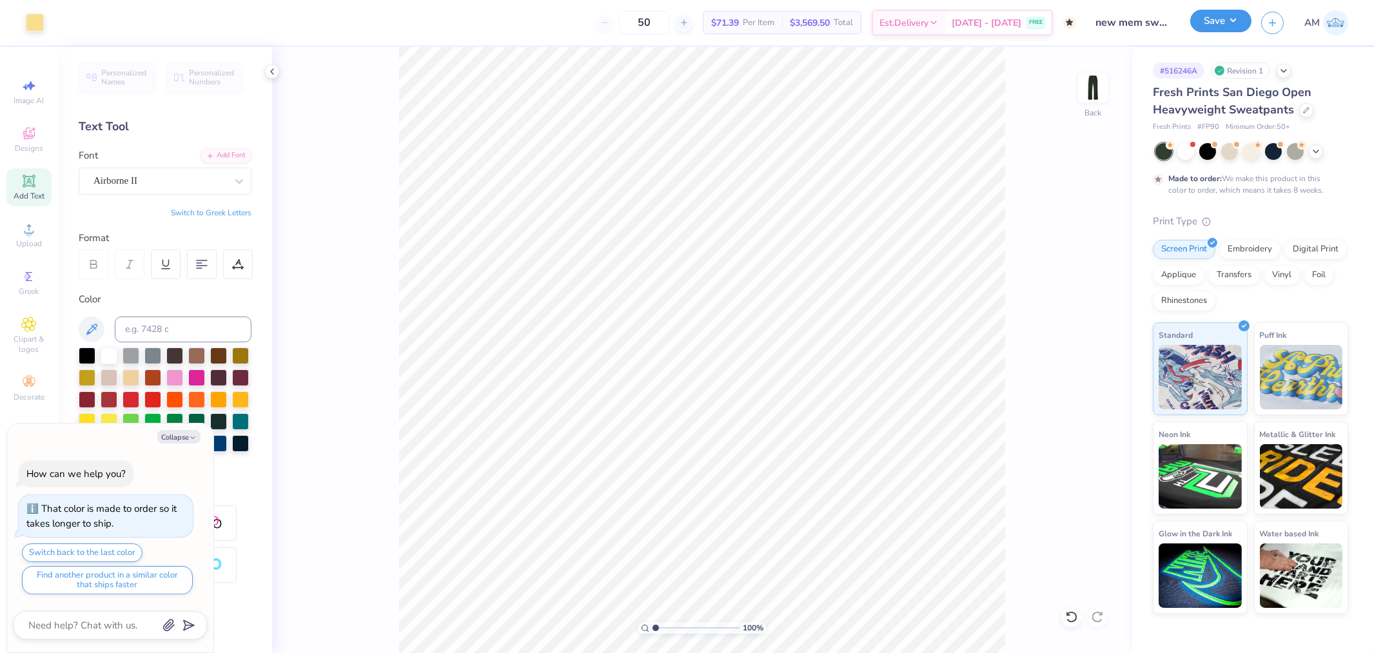
click at [1223, 16] on button "Save" at bounding box center [1220, 21] width 61 height 23
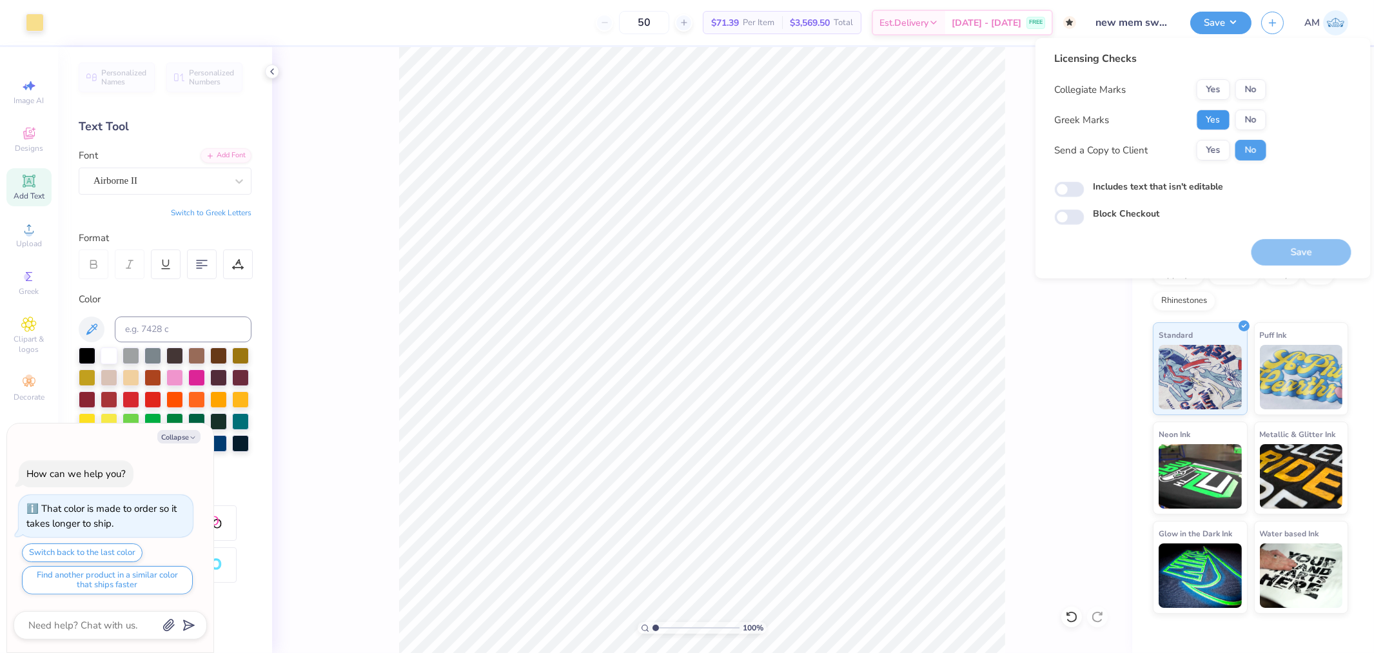
click at [1216, 123] on button "Yes" at bounding box center [1213, 120] width 34 height 21
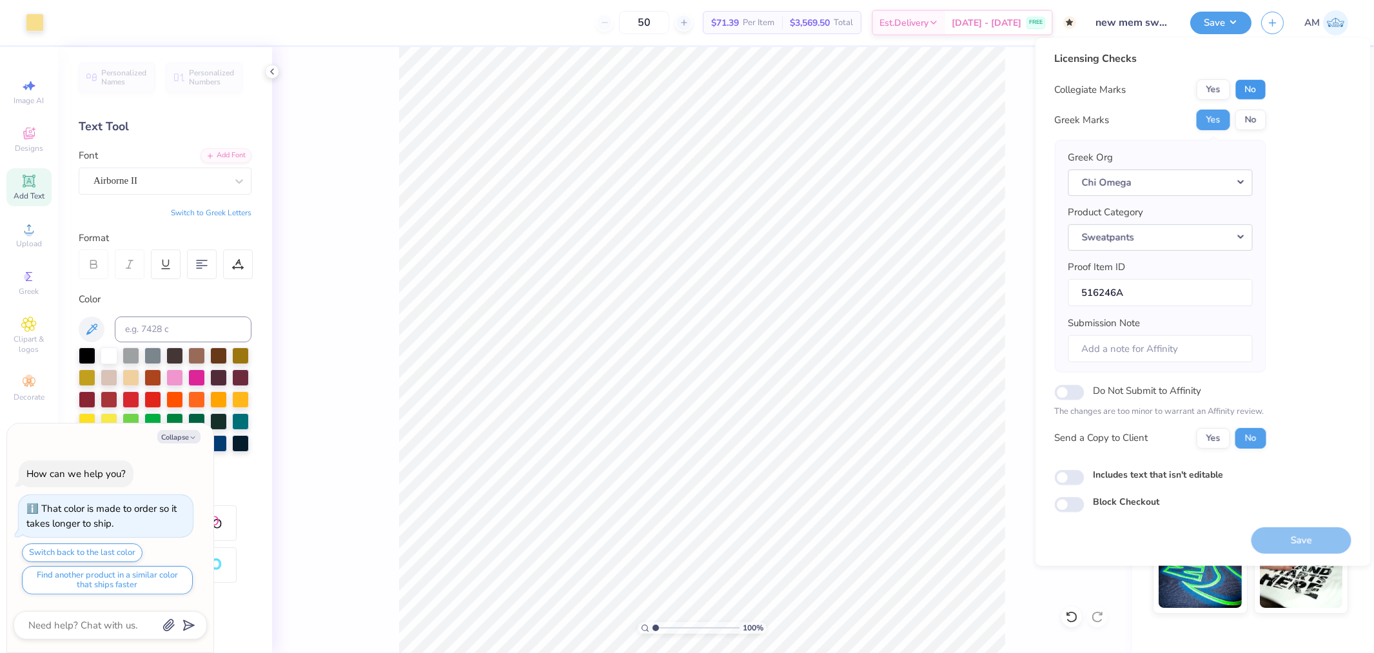
drag, startPoint x: 1256, startPoint y: 91, endPoint x: 1252, endPoint y: 277, distance: 186.3
click at [1256, 92] on button "No" at bounding box center [1250, 89] width 31 height 21
click at [1216, 433] on button "Yes" at bounding box center [1213, 437] width 34 height 21
type textarea "x"
click at [1081, 476] on input "Includes text that isn't editable" at bounding box center [1070, 477] width 30 height 15
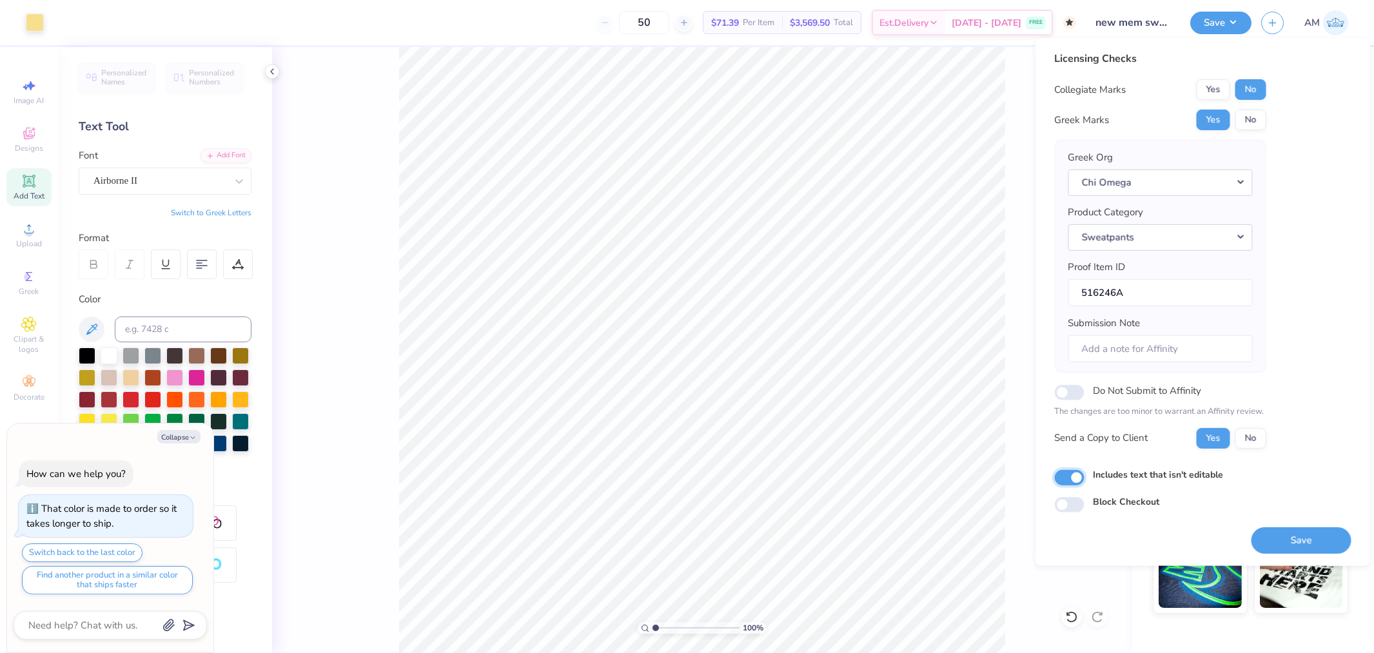
checkbox input "true"
click at [1298, 550] on button "Save" at bounding box center [1301, 540] width 100 height 26
type textarea "x"
